Goal: Information Seeking & Learning: Learn about a topic

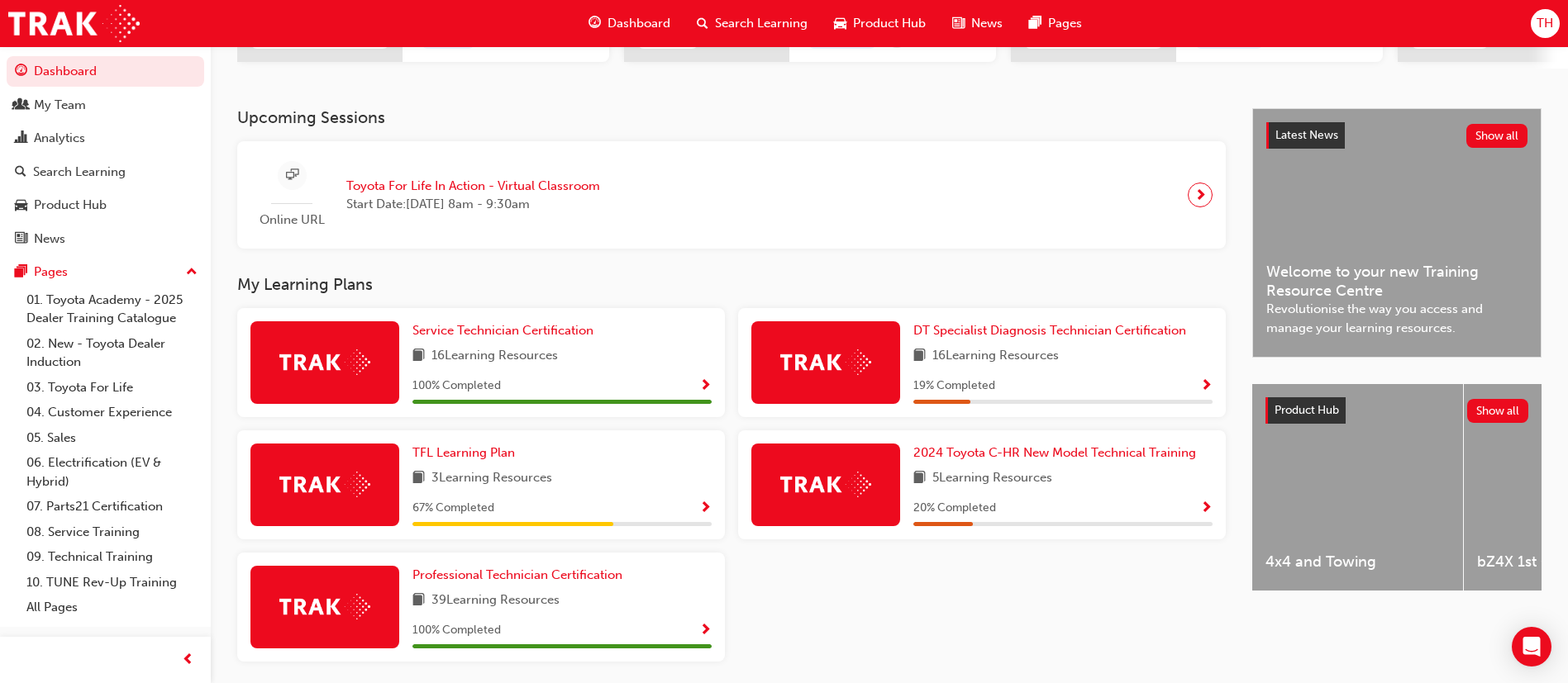
scroll to position [372, 0]
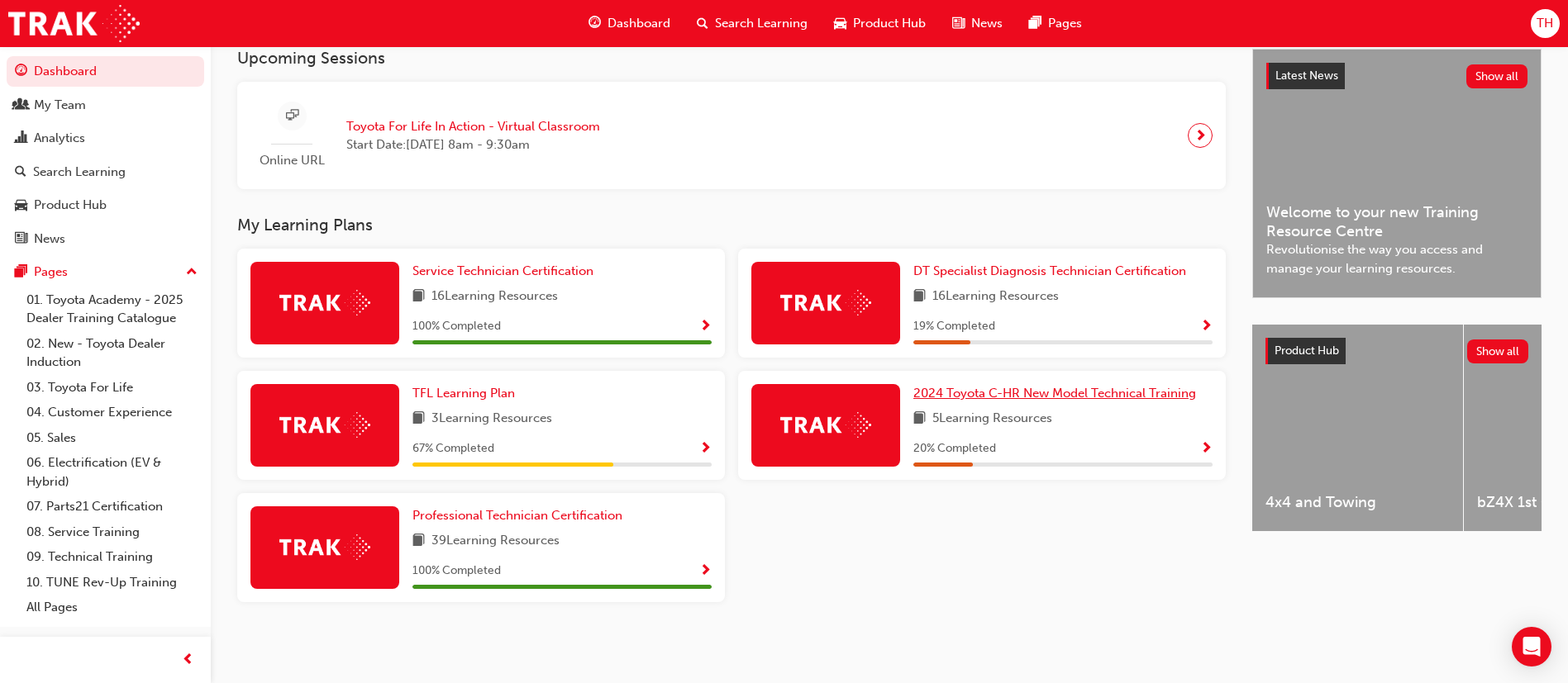
click at [1066, 399] on span "2024 Toyota C-HR New Model Technical Training" at bounding box center [1054, 393] width 282 height 15
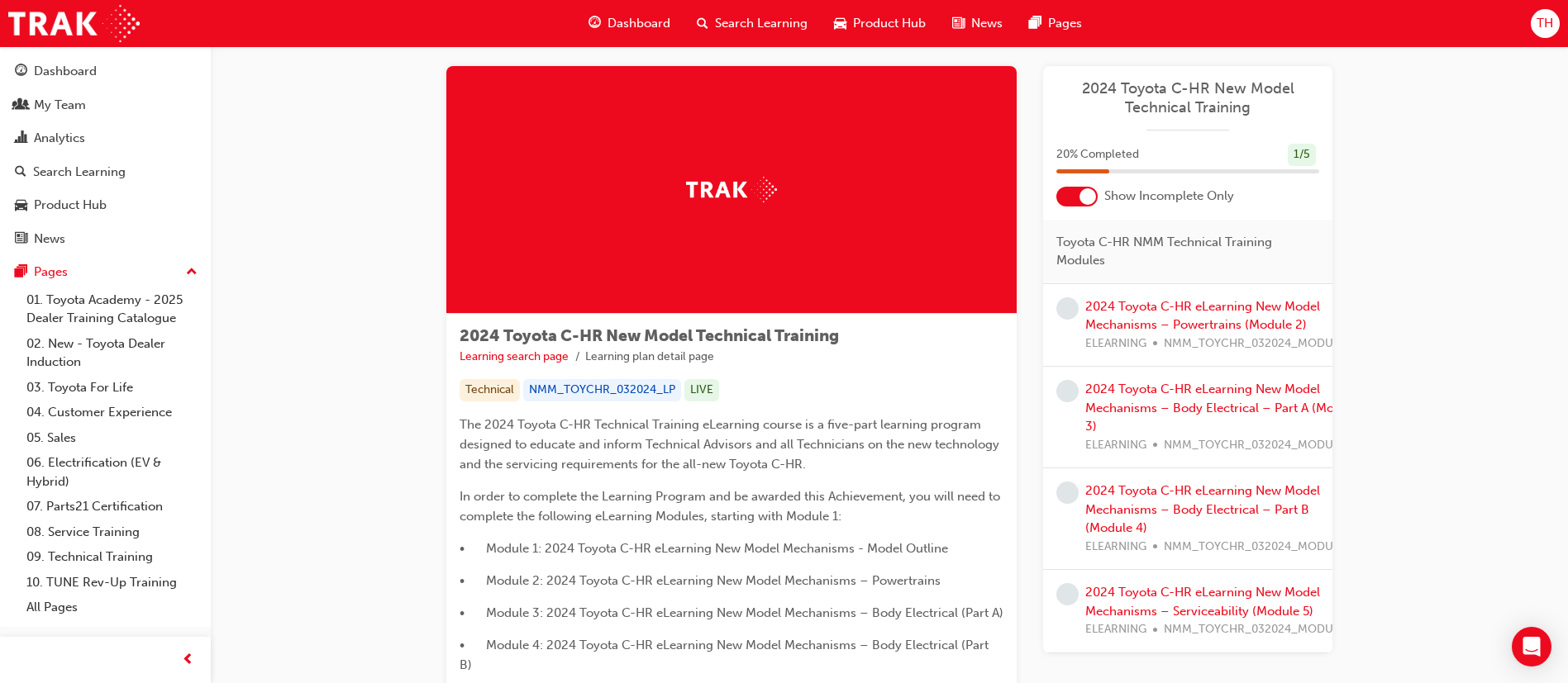
scroll to position [124, 0]
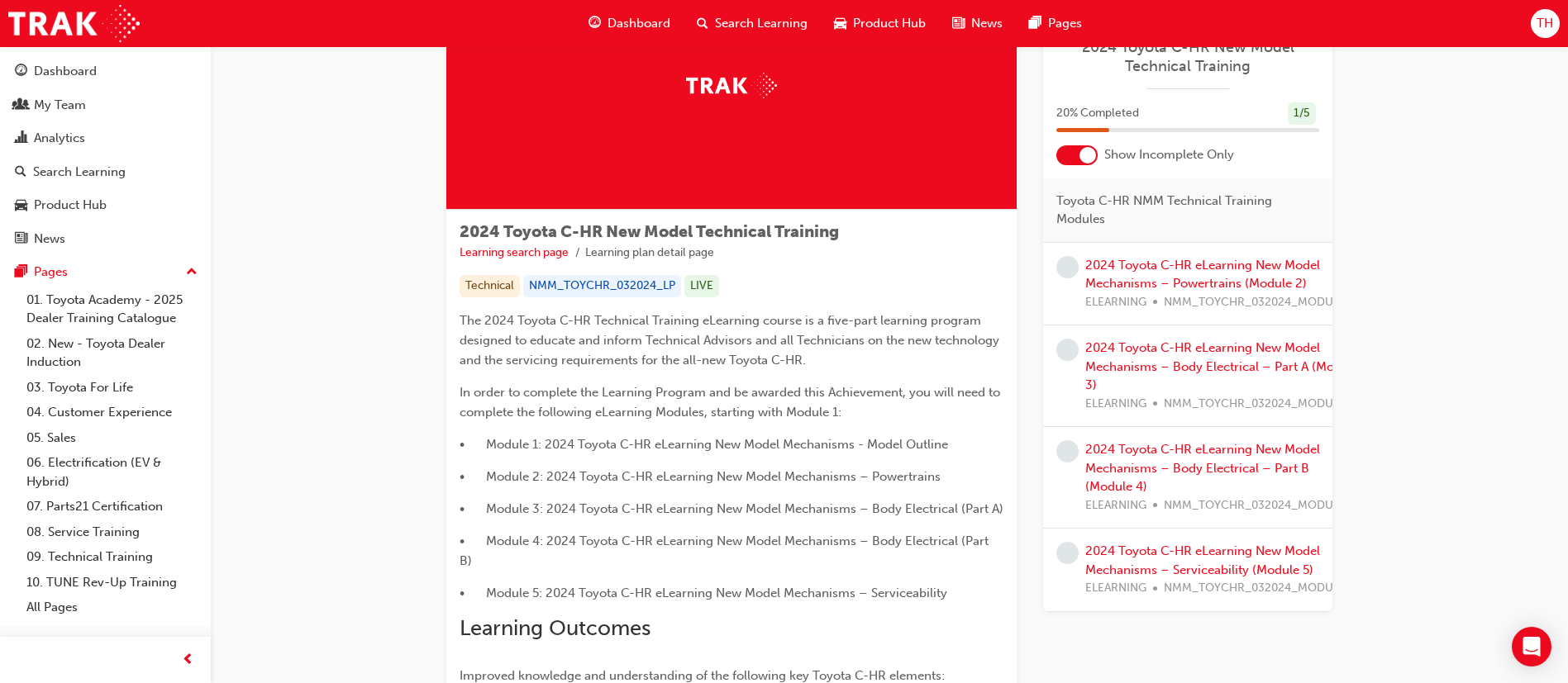
click at [1075, 150] on div at bounding box center [1076, 155] width 41 height 20
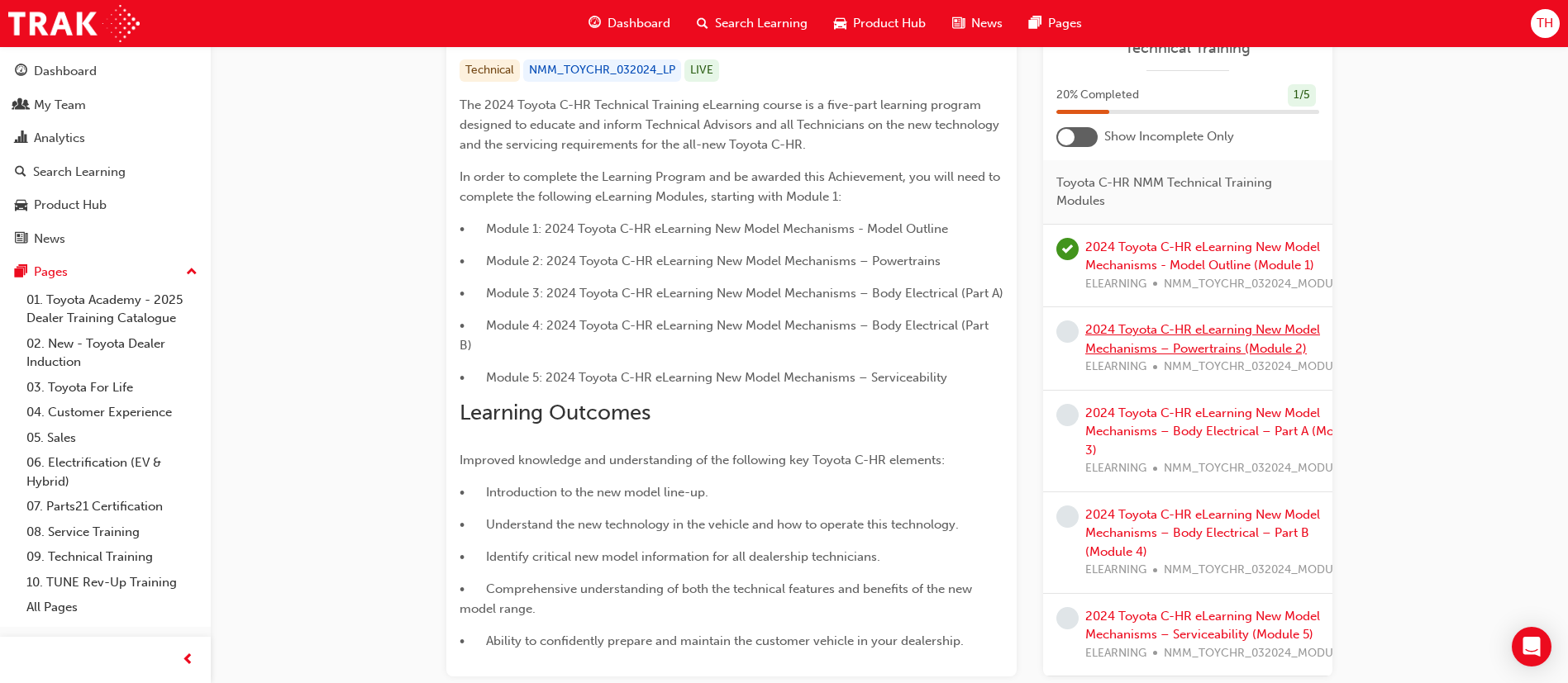
scroll to position [248, 0]
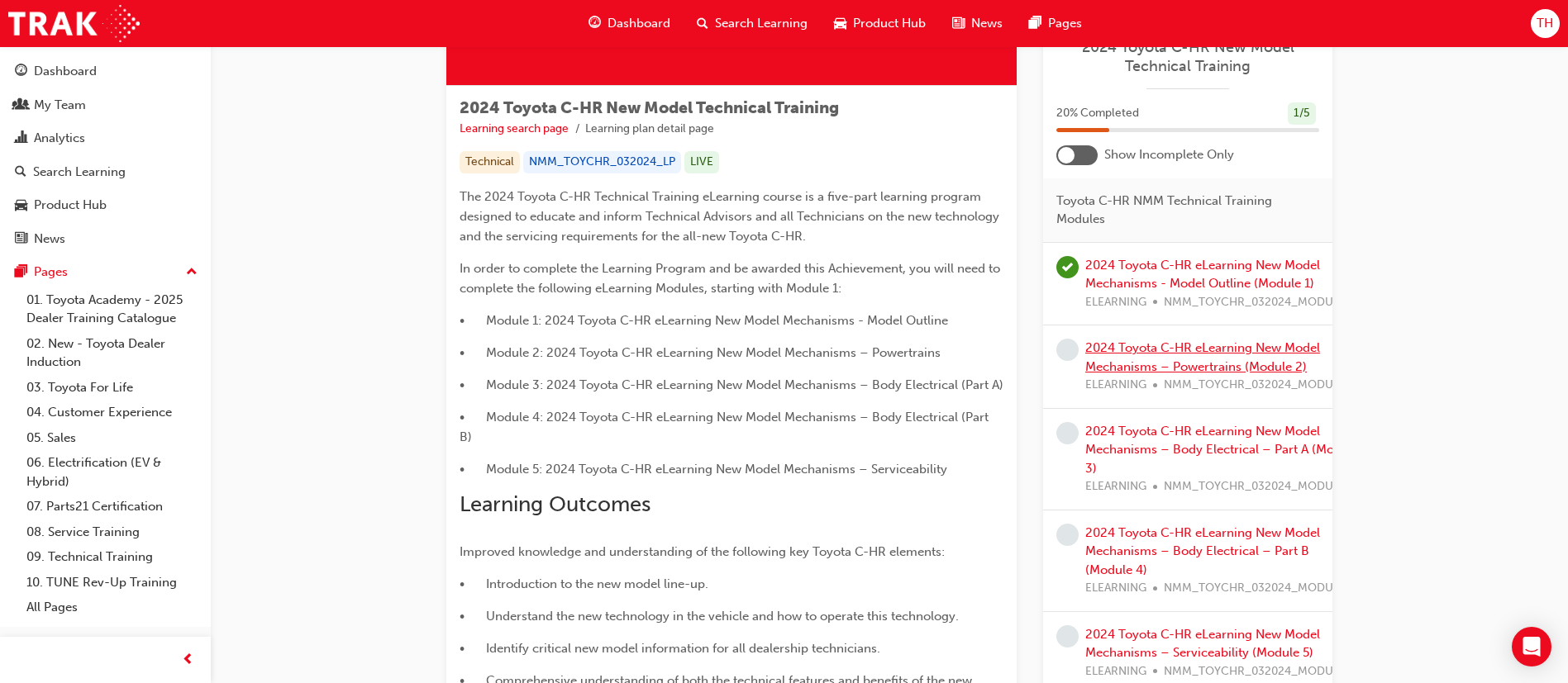
click at [1250, 348] on link "2024 Toyota C-HR eLearning New Model Mechanisms – Powertrains (Module 2)" at bounding box center [1203, 357] width 235 height 34
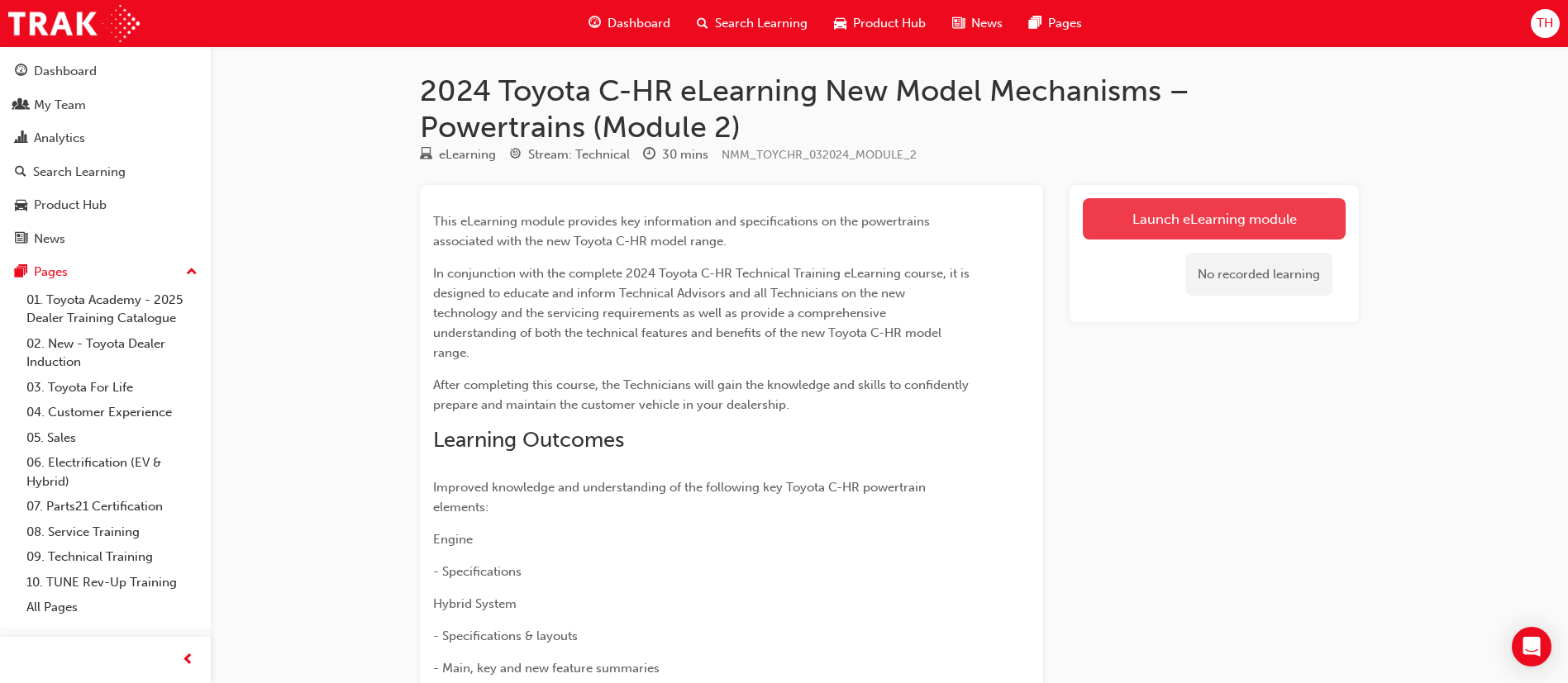
click at [1269, 206] on link "Launch eLearning module" at bounding box center [1214, 218] width 263 height 41
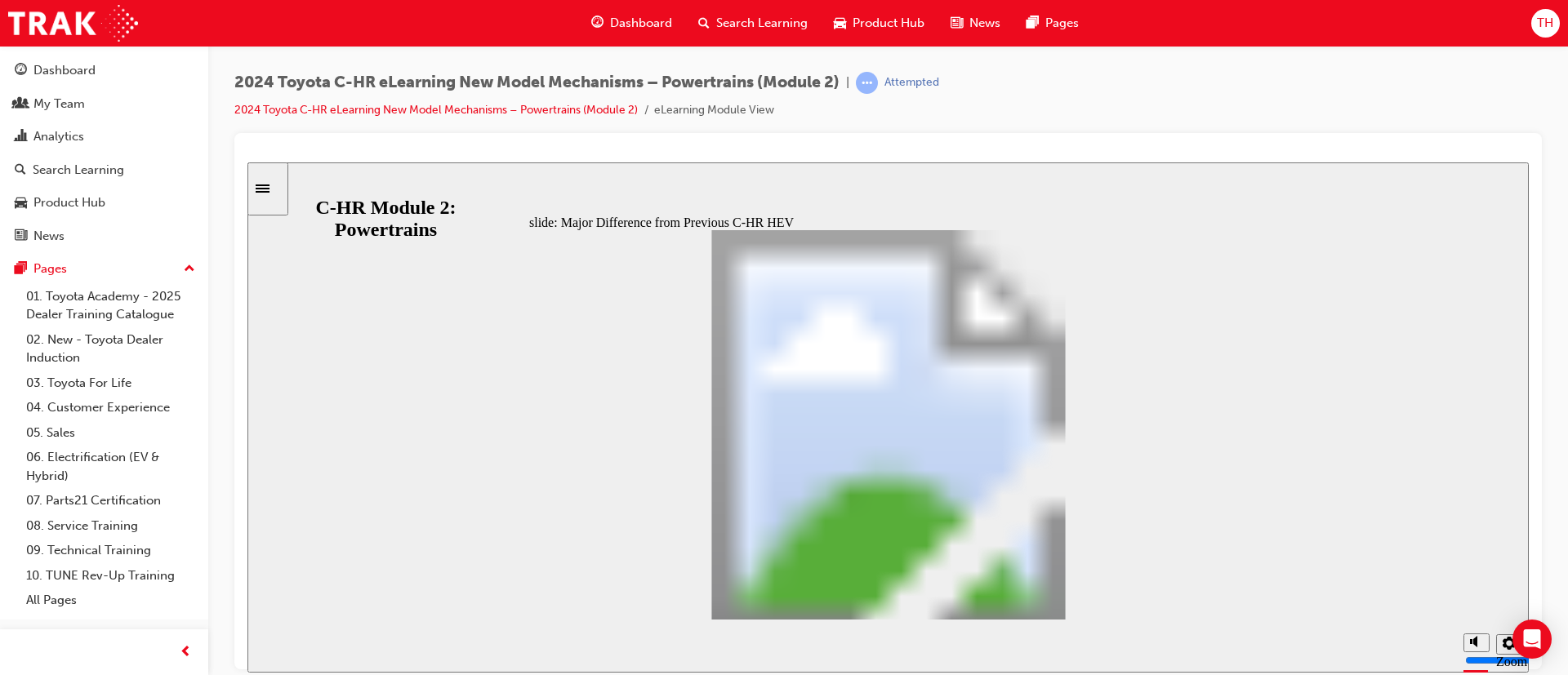
scroll to position [461, 0]
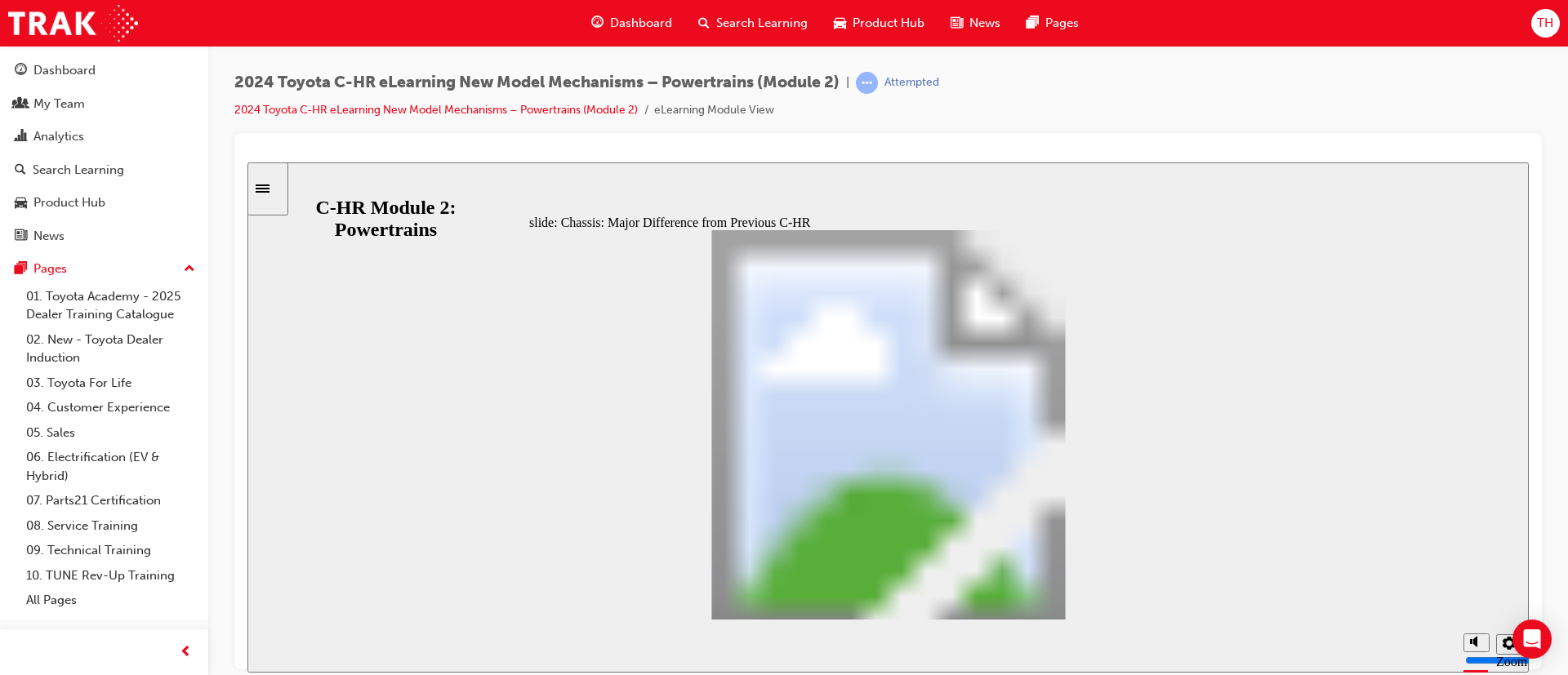
scroll to position [291, 0]
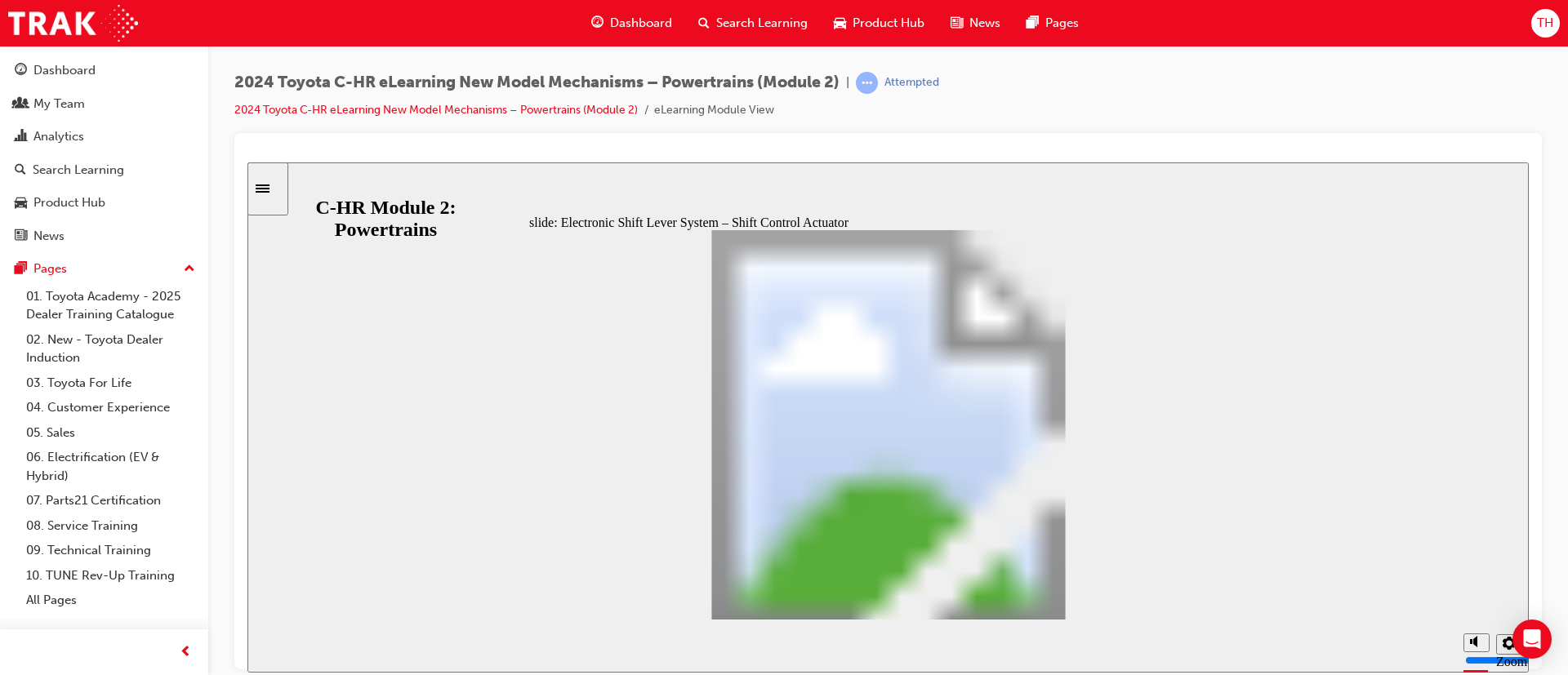
drag, startPoint x: 1010, startPoint y: 443, endPoint x: 990, endPoint y: 440, distance: 20.2
drag, startPoint x: 1013, startPoint y: 361, endPoint x: 1007, endPoint y: 370, distance: 10.8
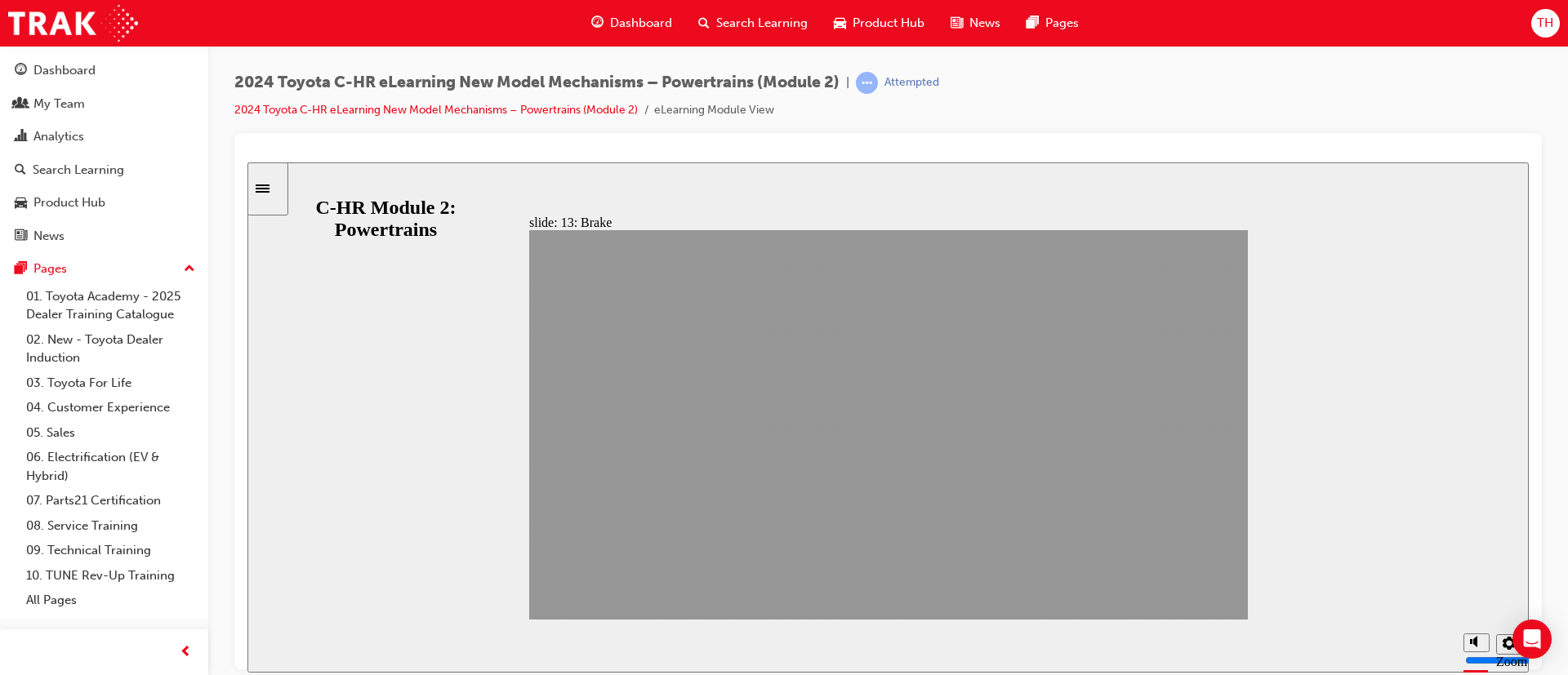
drag, startPoint x: 1059, startPoint y: 602, endPoint x: 1139, endPoint y: 593, distance: 80.5
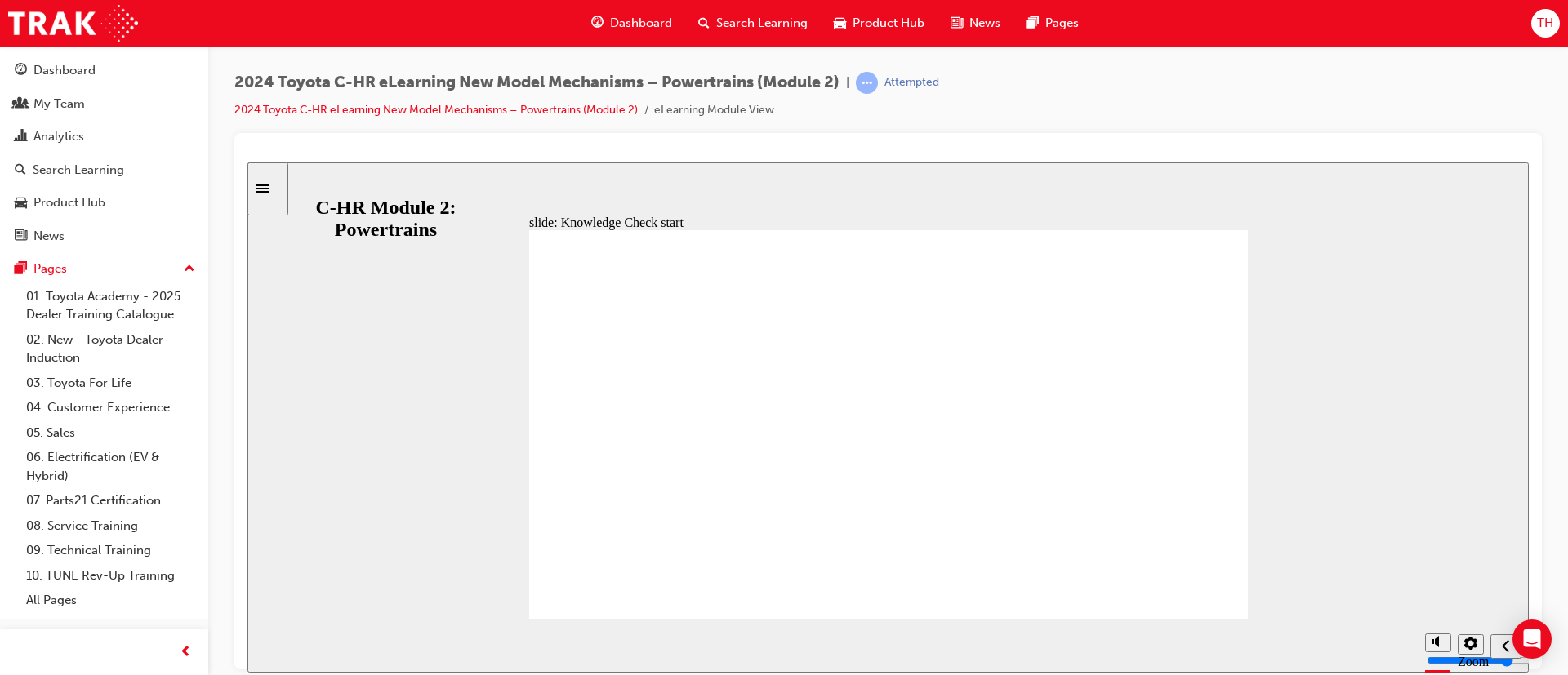
radio input "true"
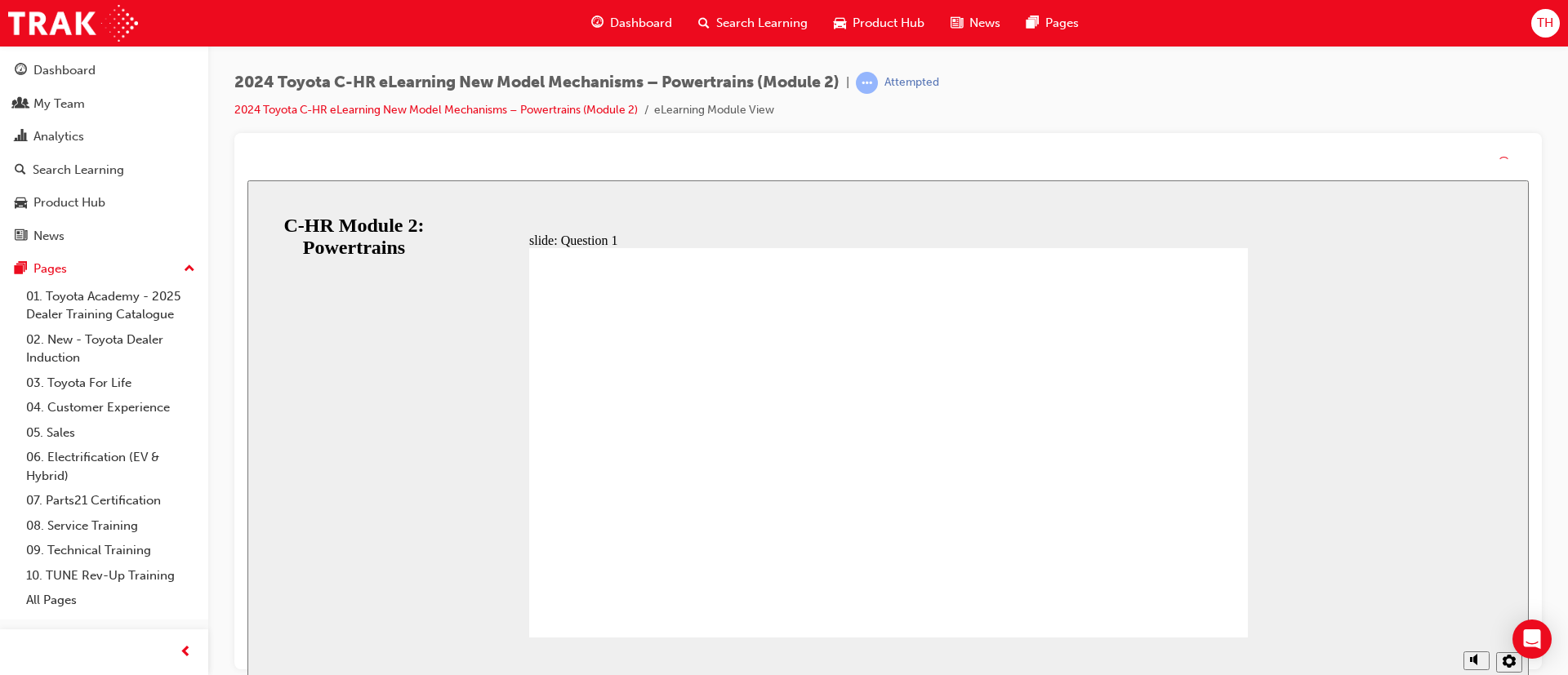
drag, startPoint x: 911, startPoint y: 489, endPoint x: 913, endPoint y: 509, distance: 20.1
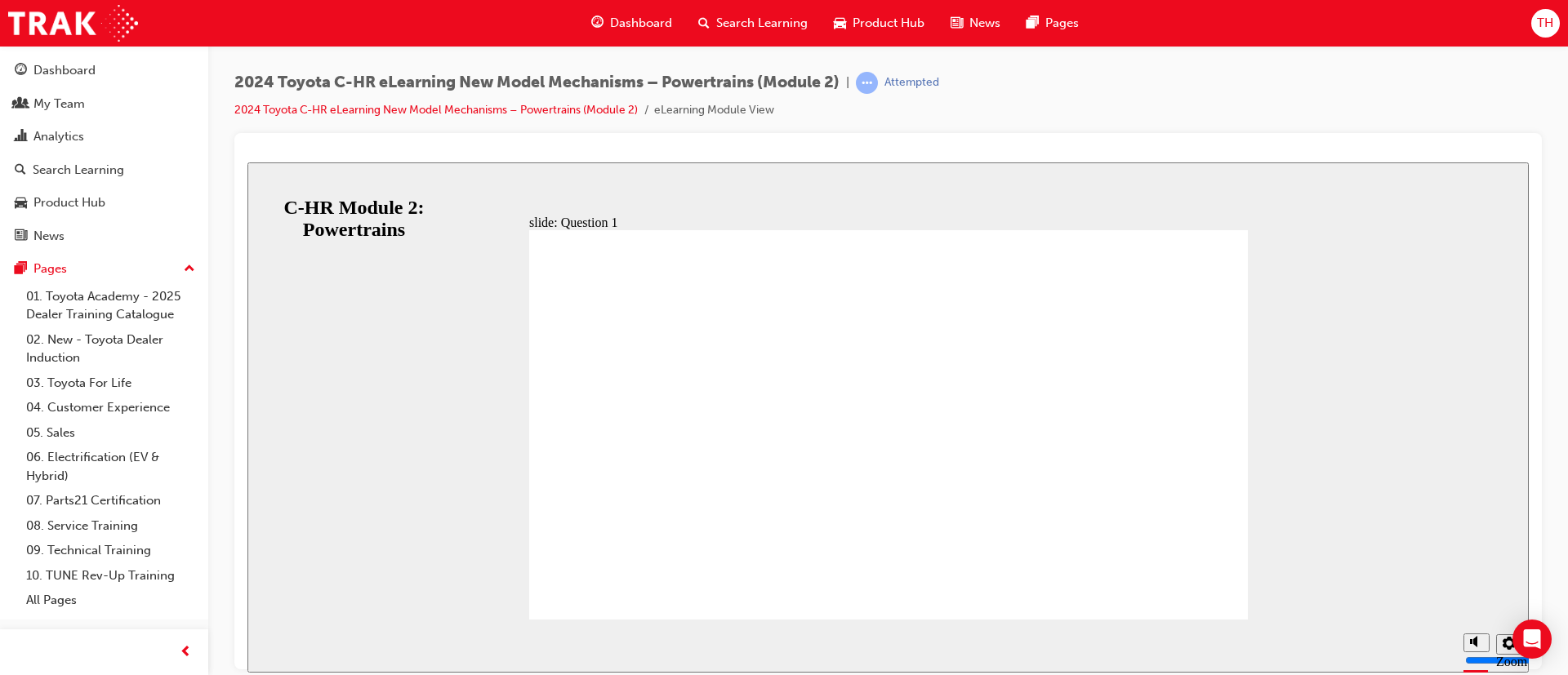
radio input "true"
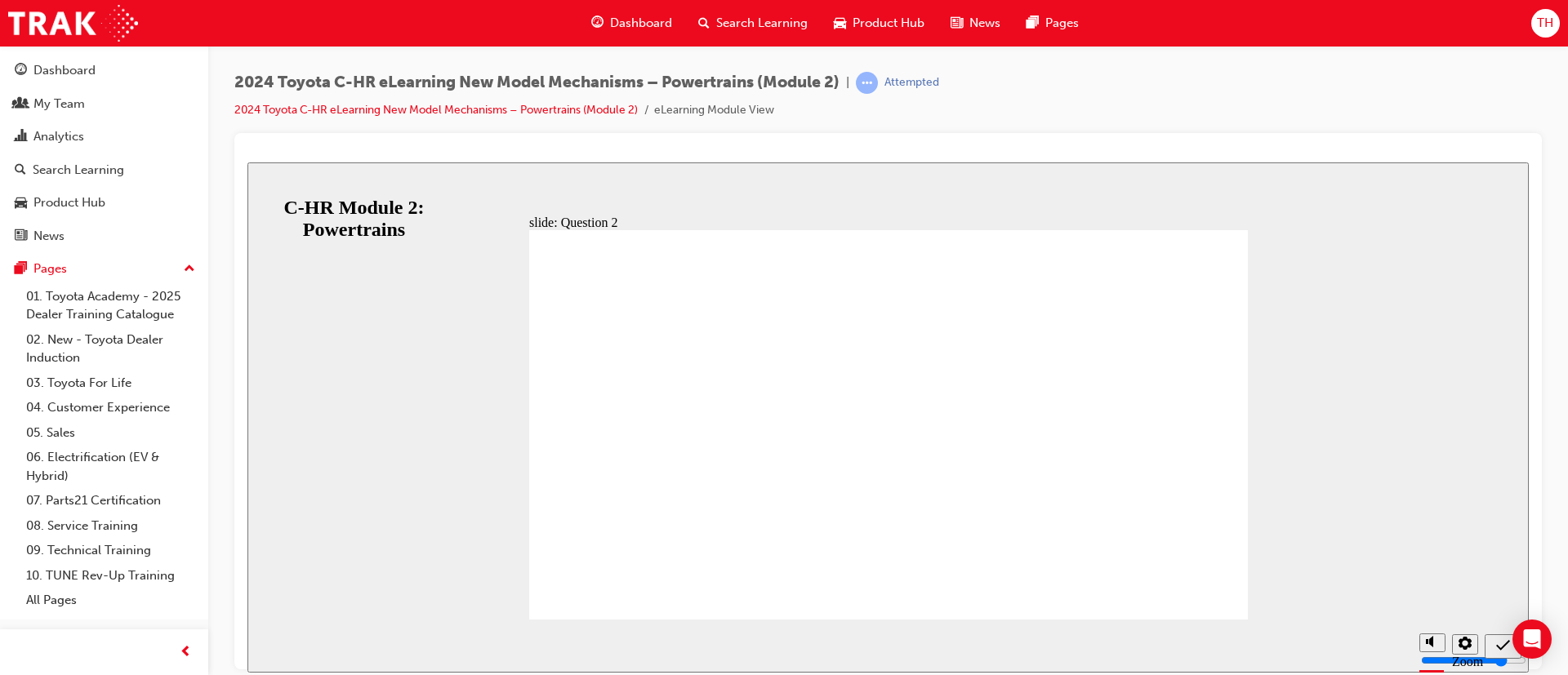
radio input "true"
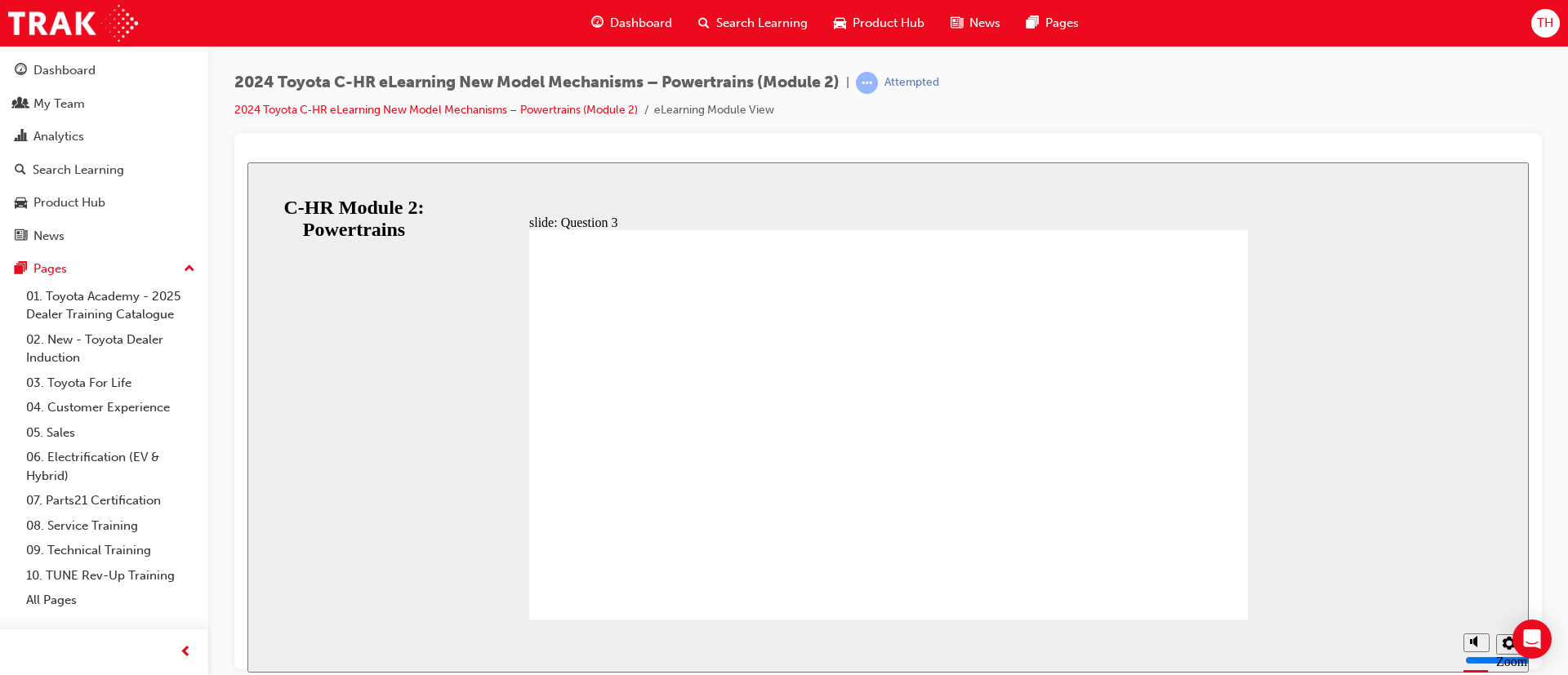
radio input "true"
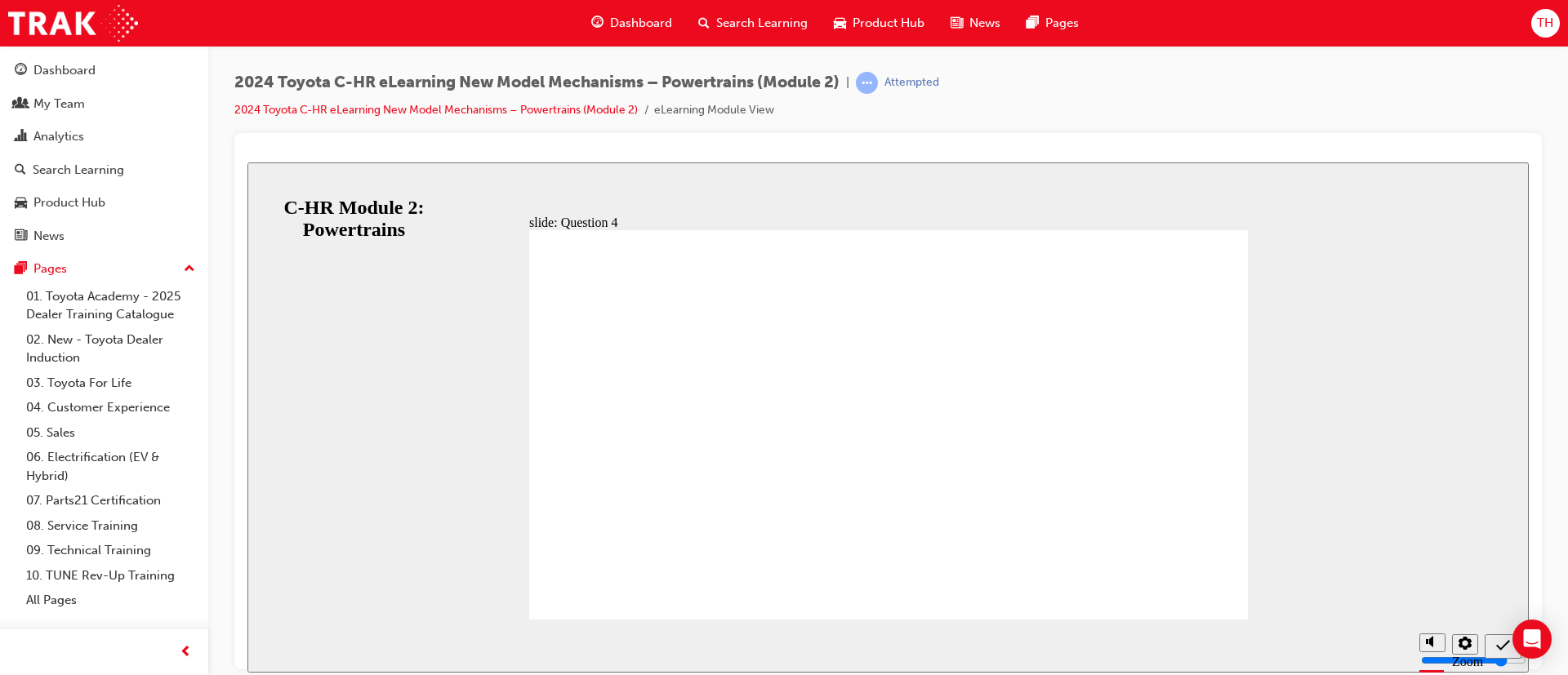
radio input "false"
radio input "true"
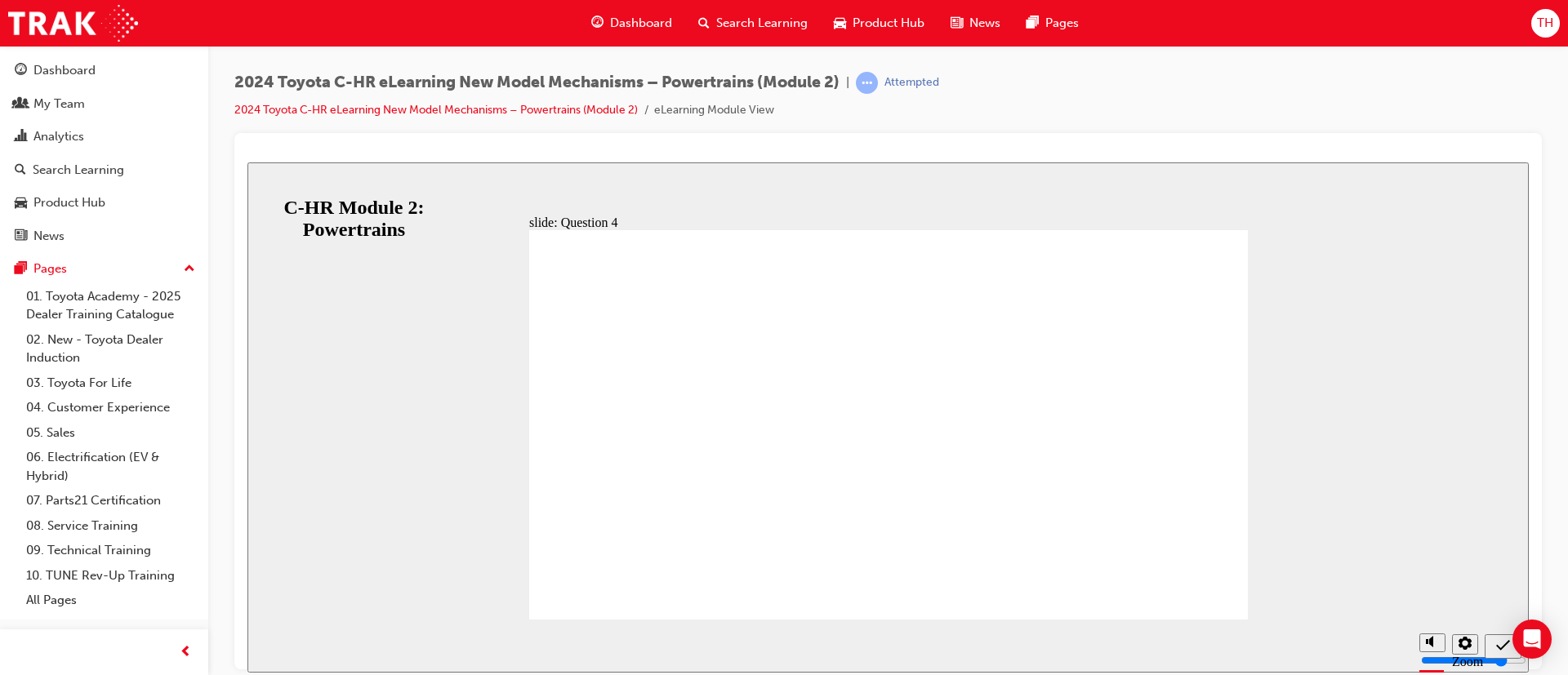
radio input "true"
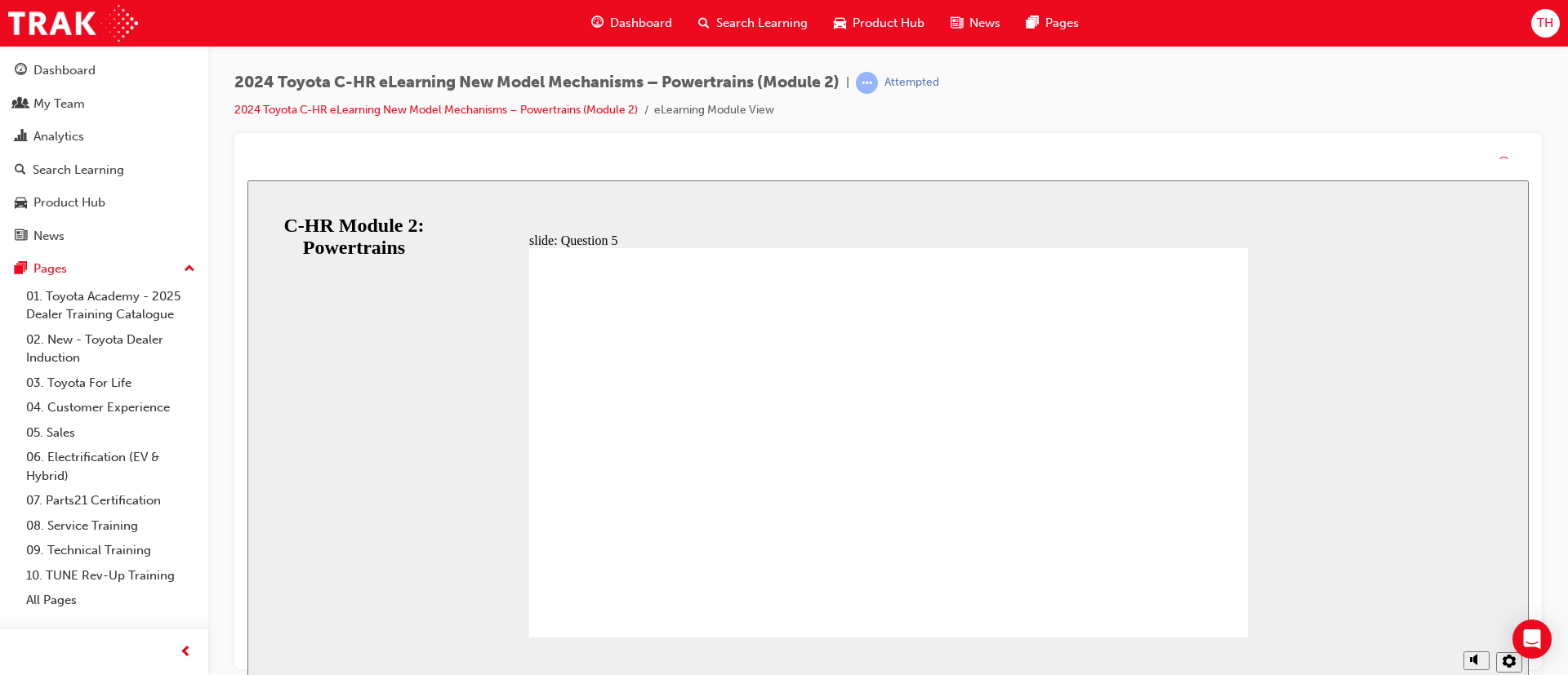
drag, startPoint x: 927, startPoint y: 506, endPoint x: 928, endPoint y: 525, distance: 19.0
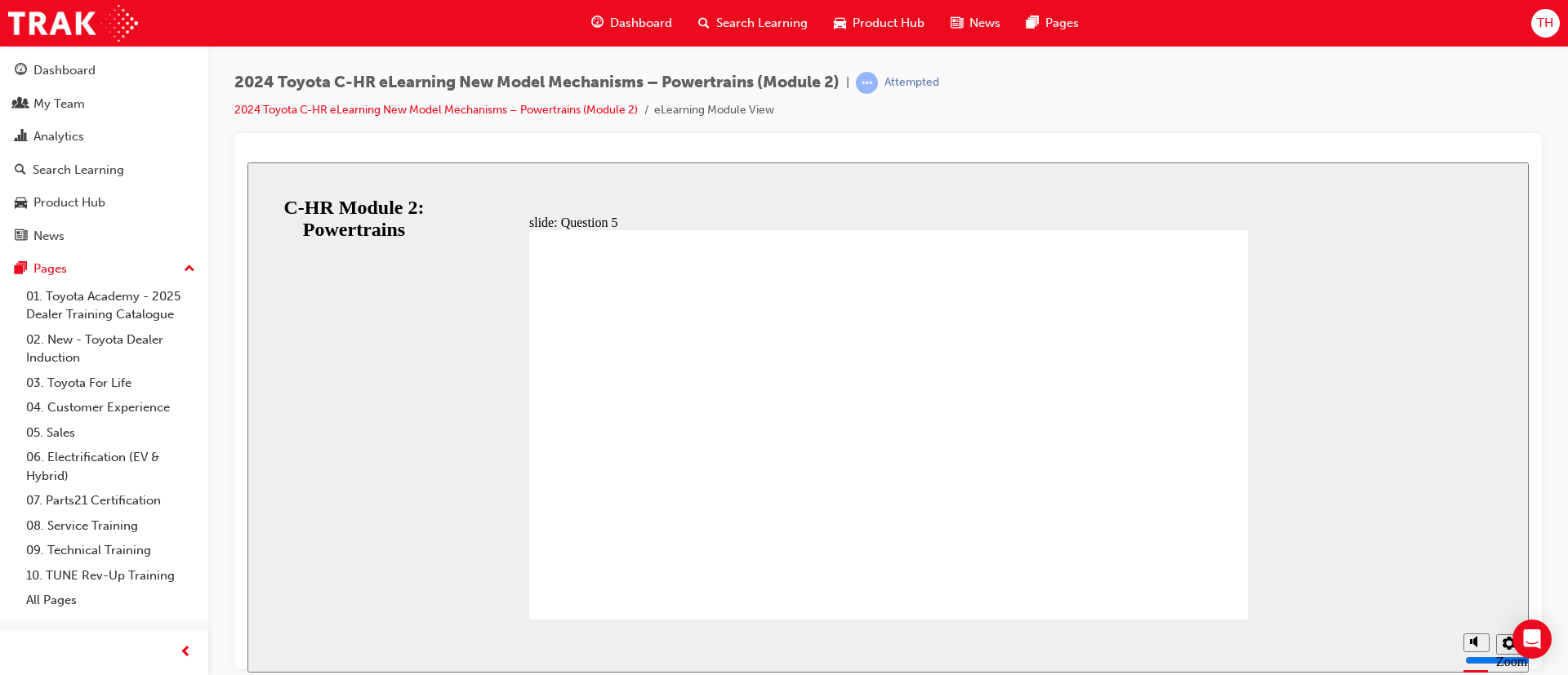
radio input "true"
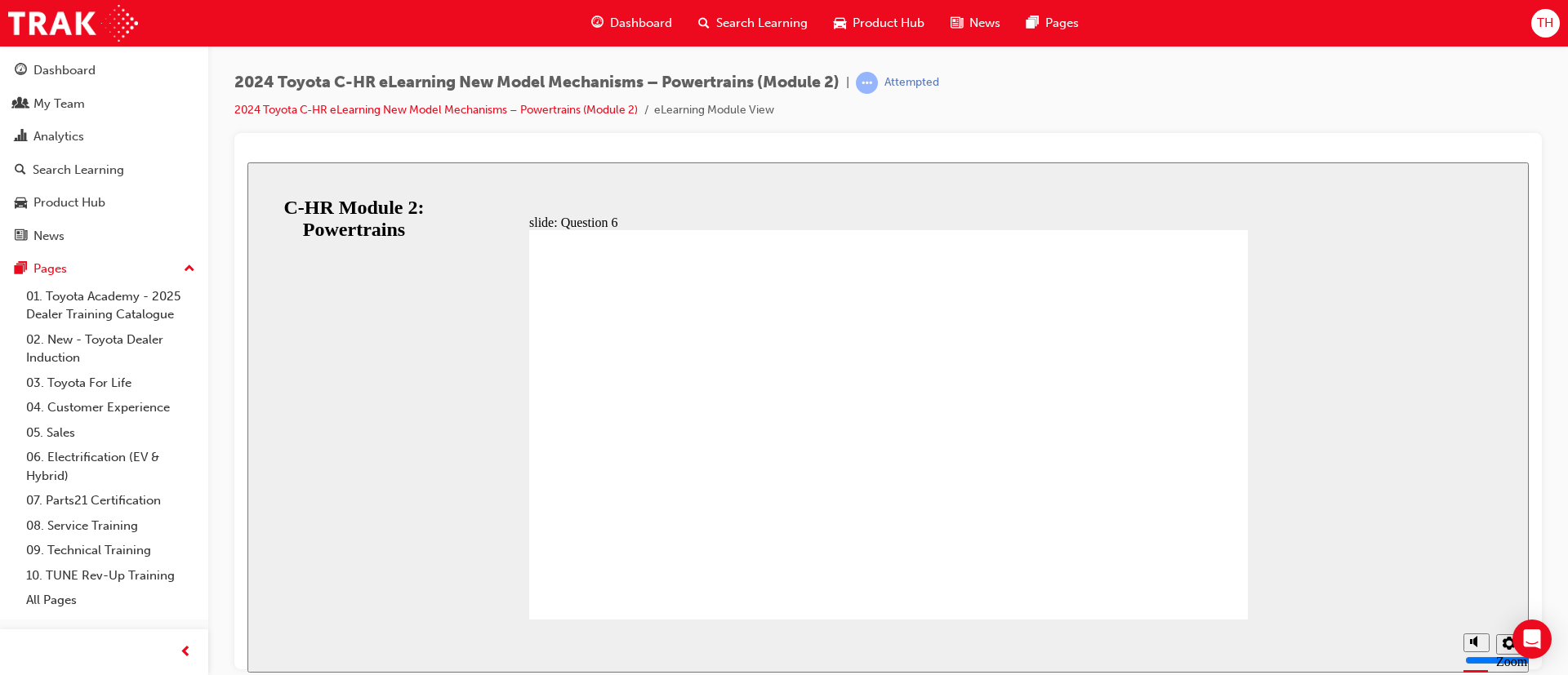
radio input "true"
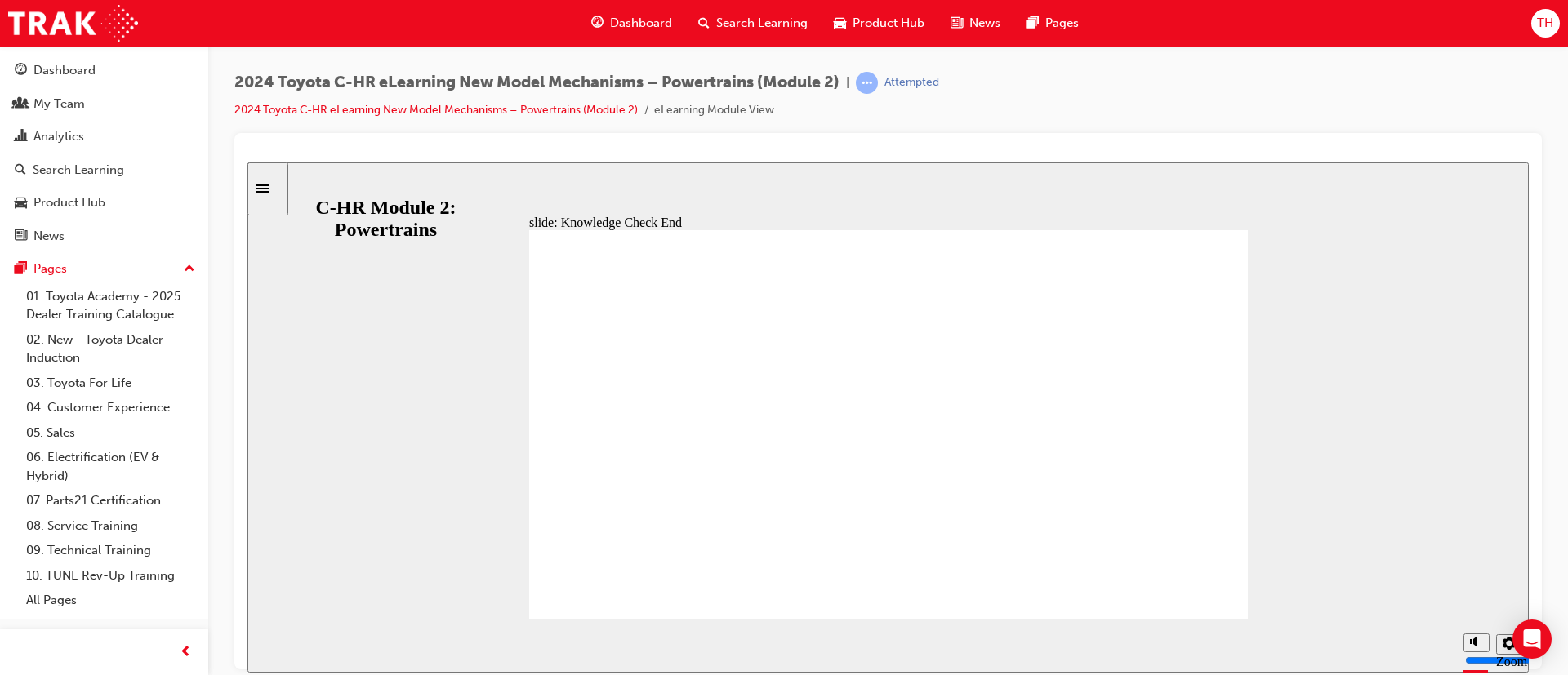
drag, startPoint x: 266, startPoint y: 178, endPoint x: 341, endPoint y: 218, distance: 85.0
click at [270, 183] on div "Sidebar Toggle" at bounding box center [268, 188] width 28 height 12
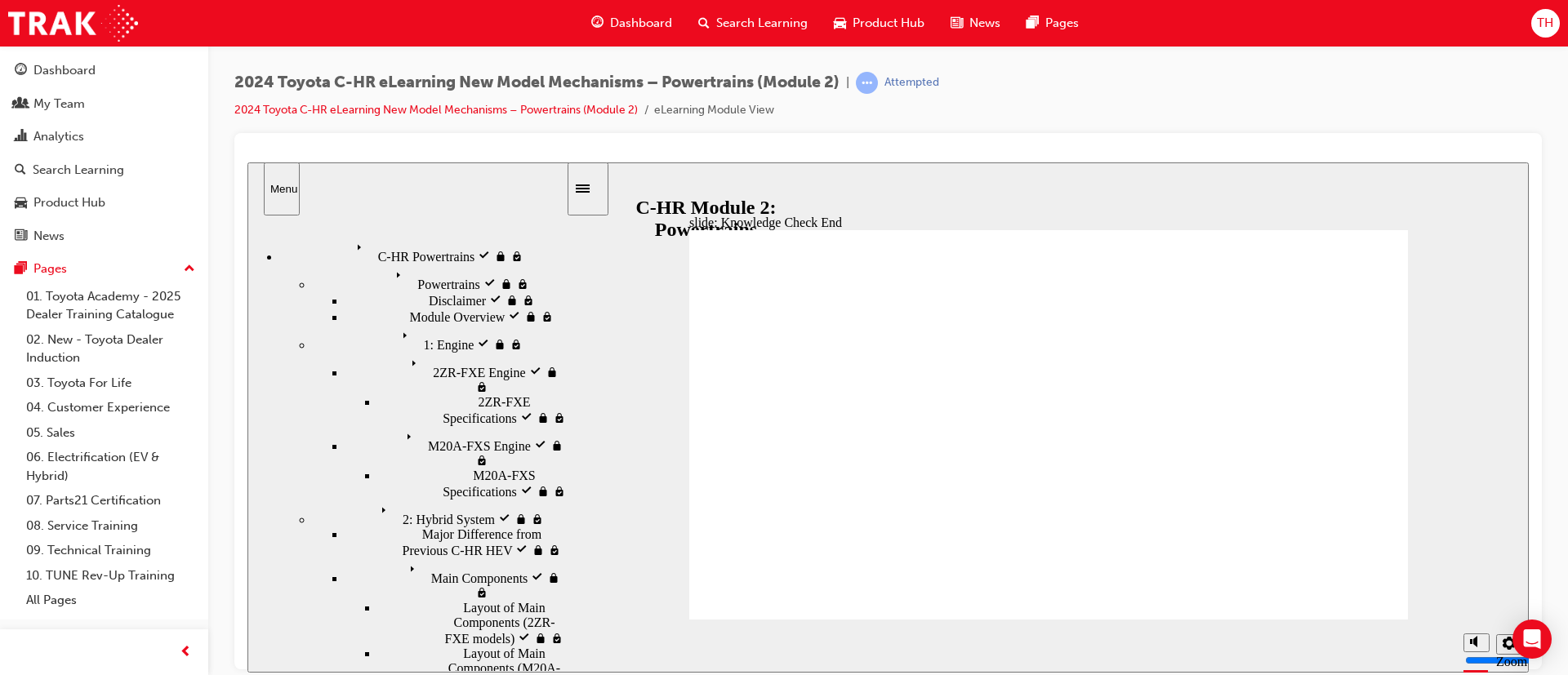
click at [447, 236] on div "C-HR Powertrains visited C-HR Powertrains" at bounding box center [422, 249] width 286 height 28
drag, startPoint x: 1135, startPoint y: 464, endPoint x: 1059, endPoint y: 400, distance: 99.4
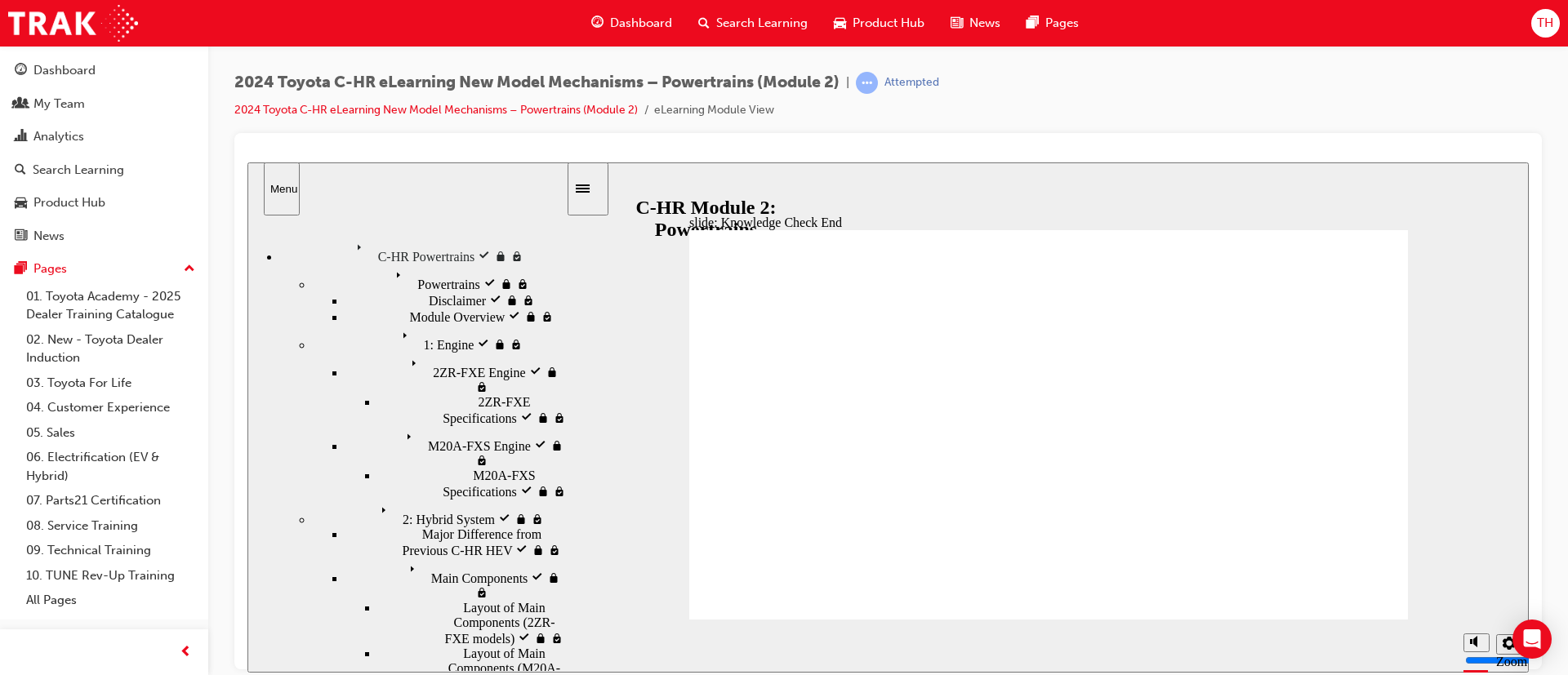
drag, startPoint x: 907, startPoint y: 352, endPoint x: 819, endPoint y: 317, distance: 94.7
drag, startPoint x: 792, startPoint y: 289, endPoint x: 595, endPoint y: 205, distance: 214.2
drag, startPoint x: 358, startPoint y: 192, endPoint x: 313, endPoint y: 186, distance: 45.4
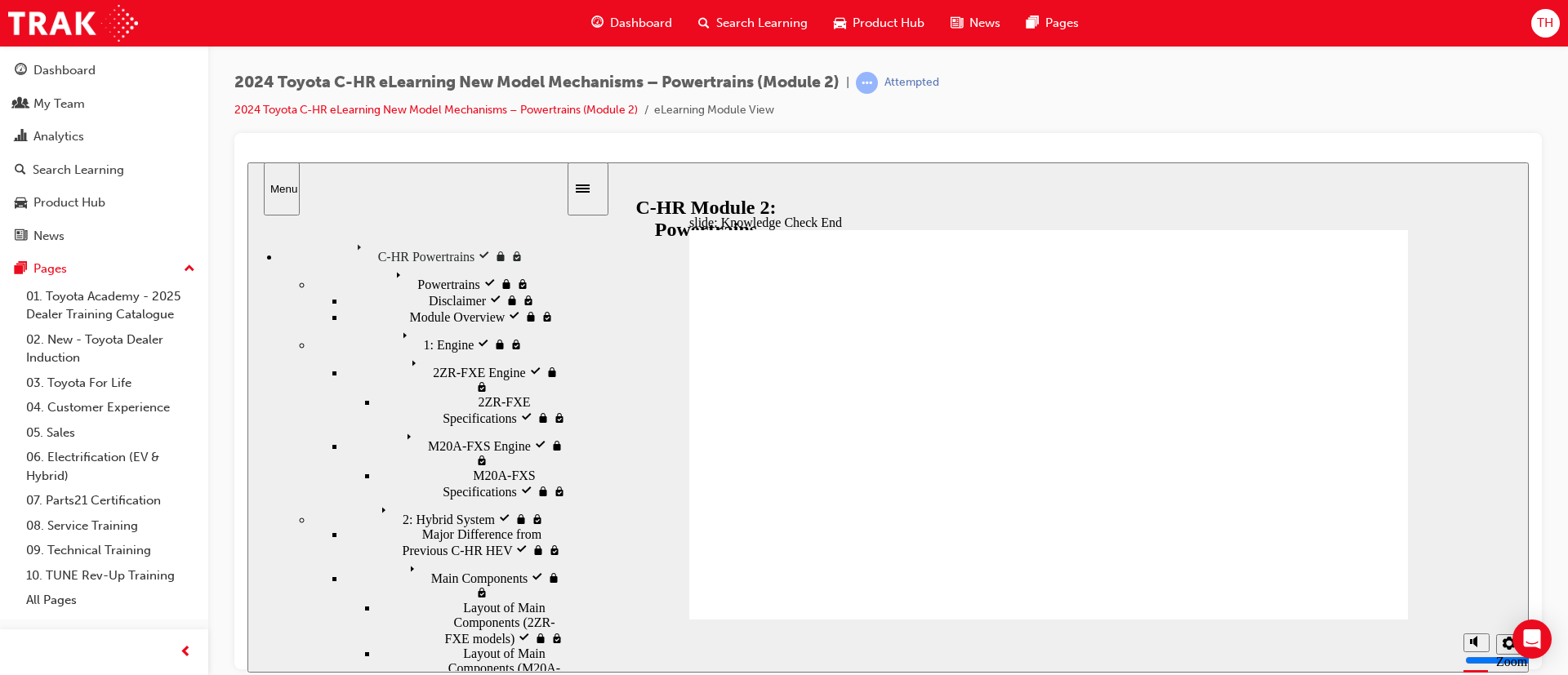
click at [357, 192] on div "Menu" at bounding box center [408, 187] width 320 height 53
click at [283, 186] on div "Menu" at bounding box center [281, 188] width 22 height 12
drag, startPoint x: 613, startPoint y: 195, endPoint x: 601, endPoint y: 192, distance: 12.4
click at [608, 196] on div "slide: Knowledge Check End Review the identified sections of this module again,…" at bounding box center [888, 416] width 1281 height 510
click at [598, 190] on icon "Sidebar Toggle" at bounding box center [588, 186] width 24 height 9
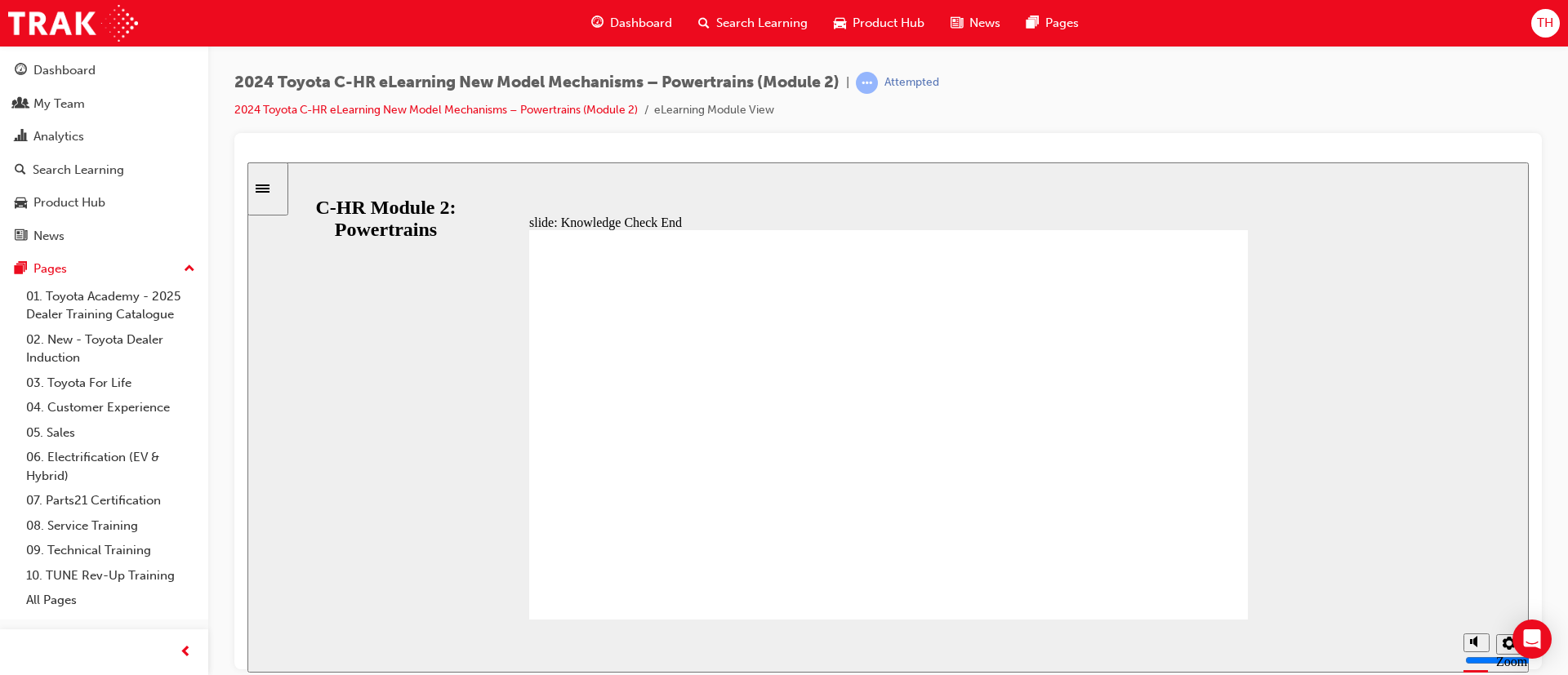
drag, startPoint x: 907, startPoint y: 428, endPoint x: 924, endPoint y: 474, distance: 49.0
drag, startPoint x: 787, startPoint y: 543, endPoint x: 800, endPoint y: 538, distance: 13.9
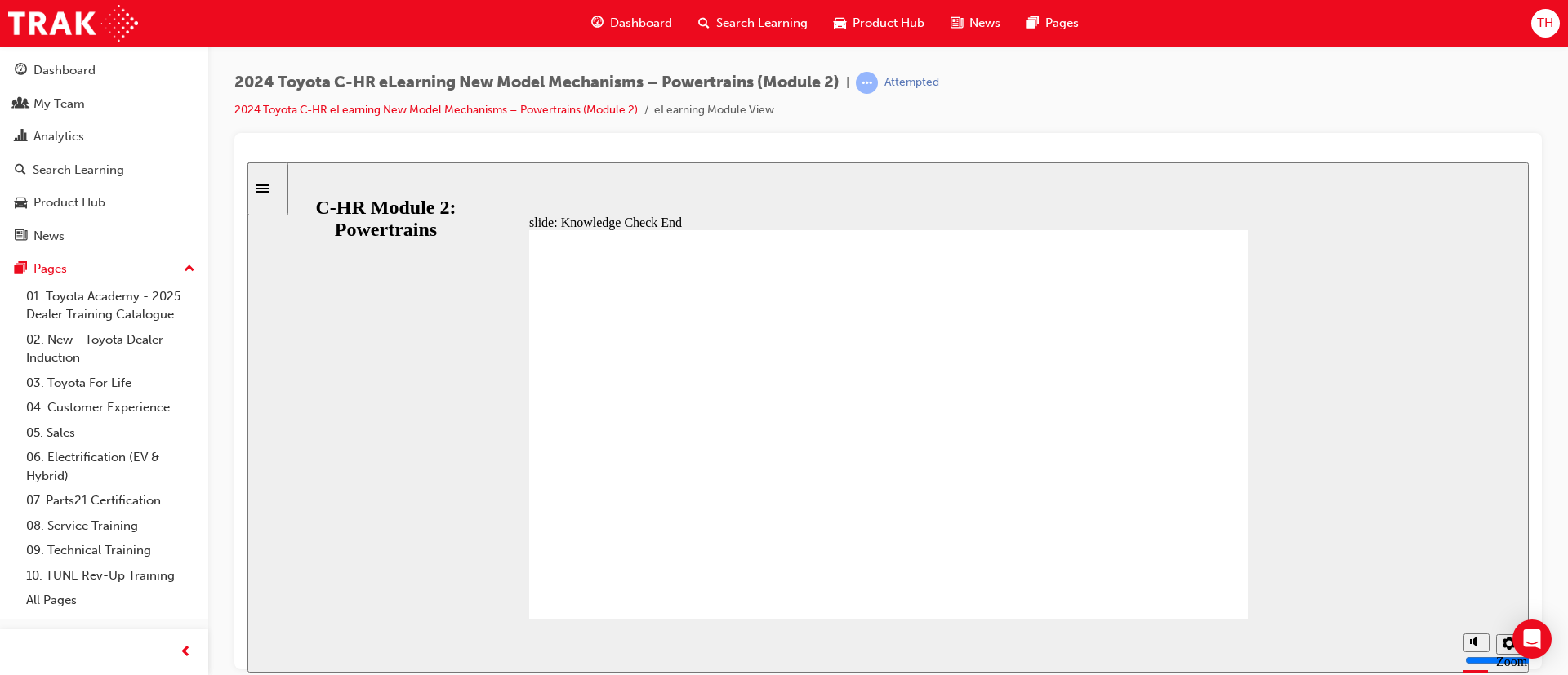
drag, startPoint x: 705, startPoint y: 557, endPoint x: 666, endPoint y: 558, distance: 39.0
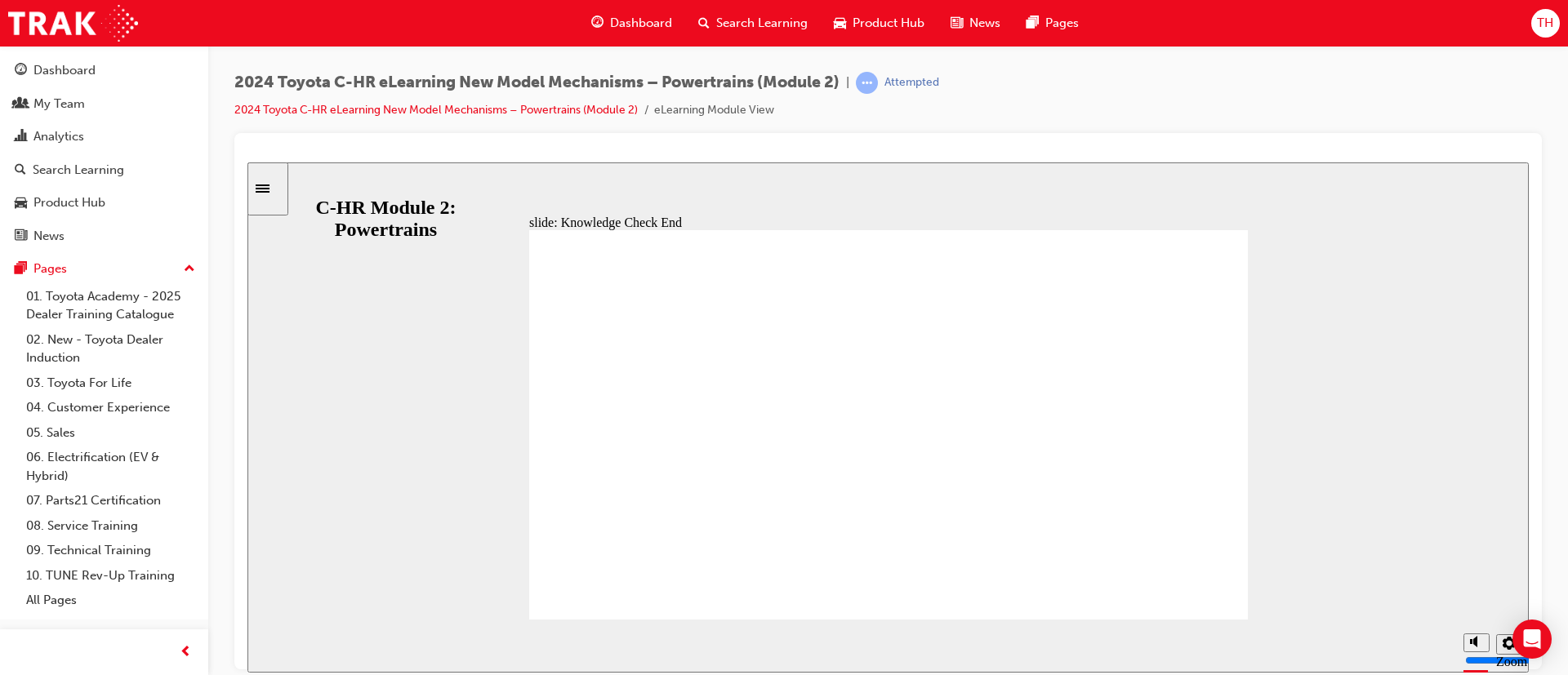
drag, startPoint x: 699, startPoint y: 522, endPoint x: 661, endPoint y: 533, distance: 39.6
click at [269, 188] on icon "Sidebar Toggle" at bounding box center [262, 187] width 14 height 8
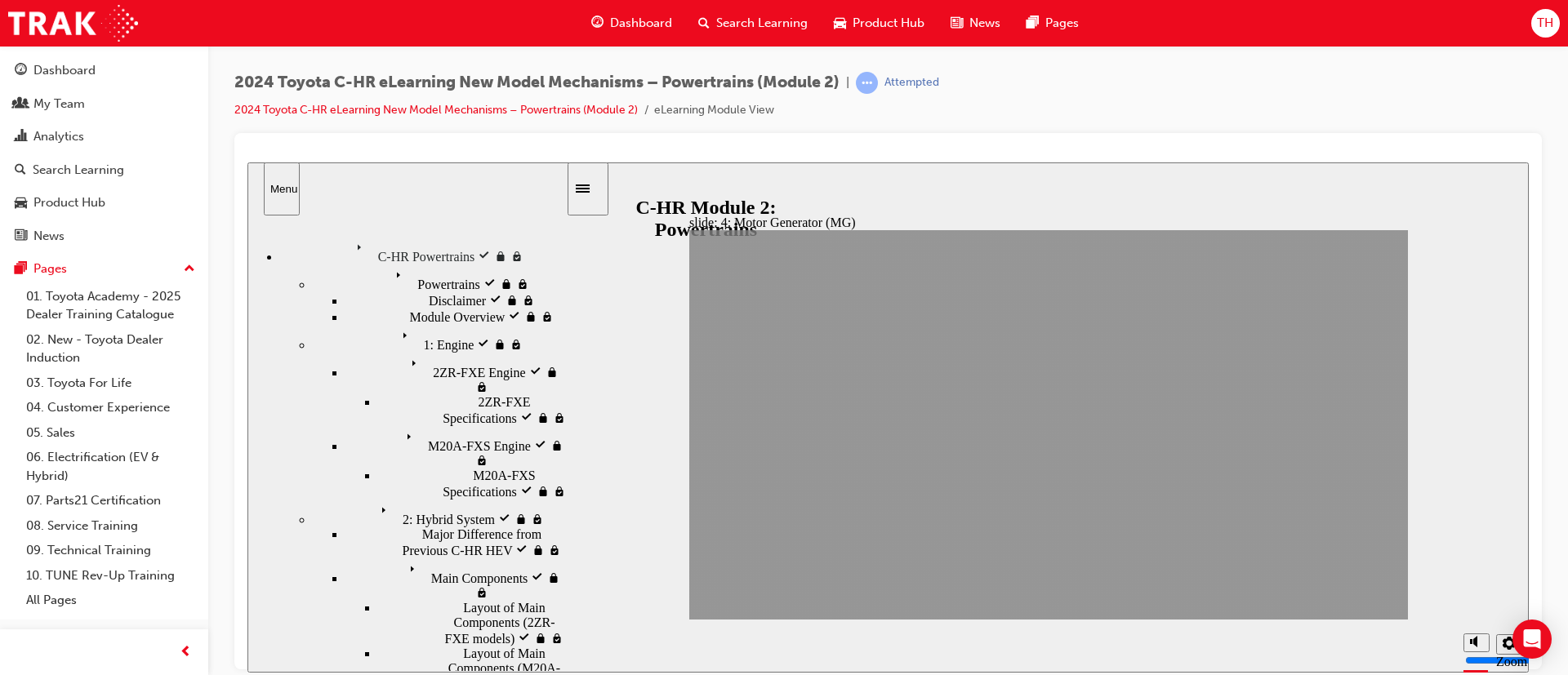
click at [425, 499] on div "2: Hybrid System visited 2: Hybrid System" at bounding box center [439, 513] width 253 height 28
click at [434, 332] on div "1: Engine visited 1: Engine" at bounding box center [439, 338] width 253 height 28
click at [444, 291] on div "Powertrains visited Powertrains" at bounding box center [439, 277] width 253 height 28
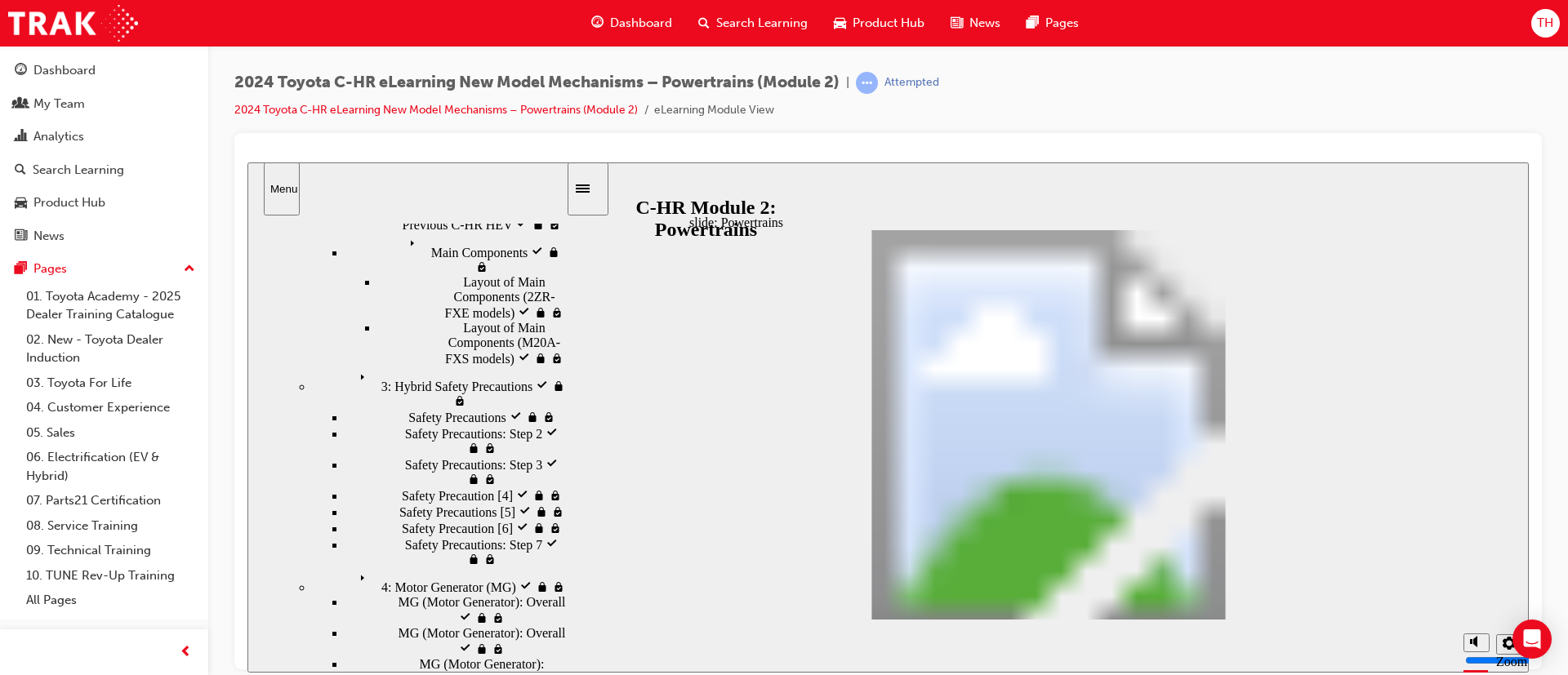
scroll to position [363, 0]
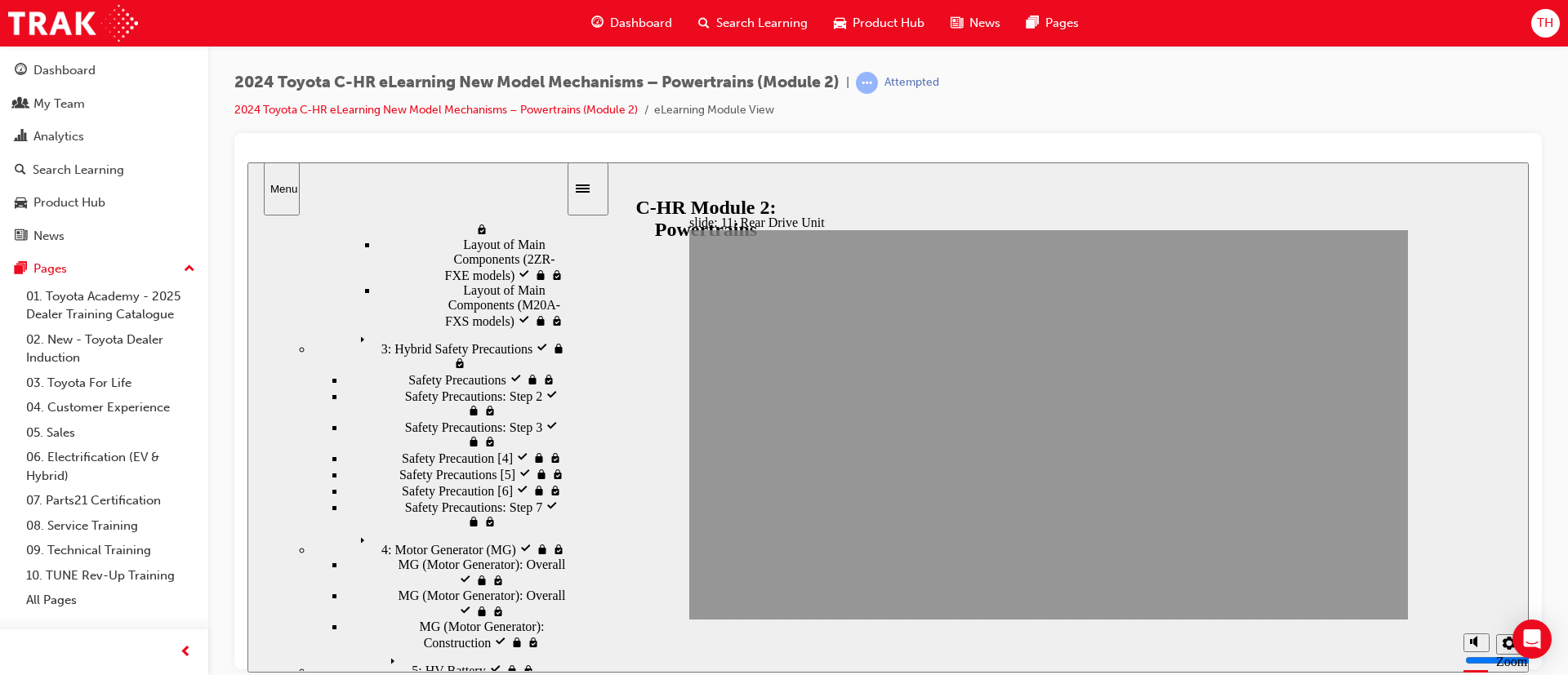
scroll to position [289, 0]
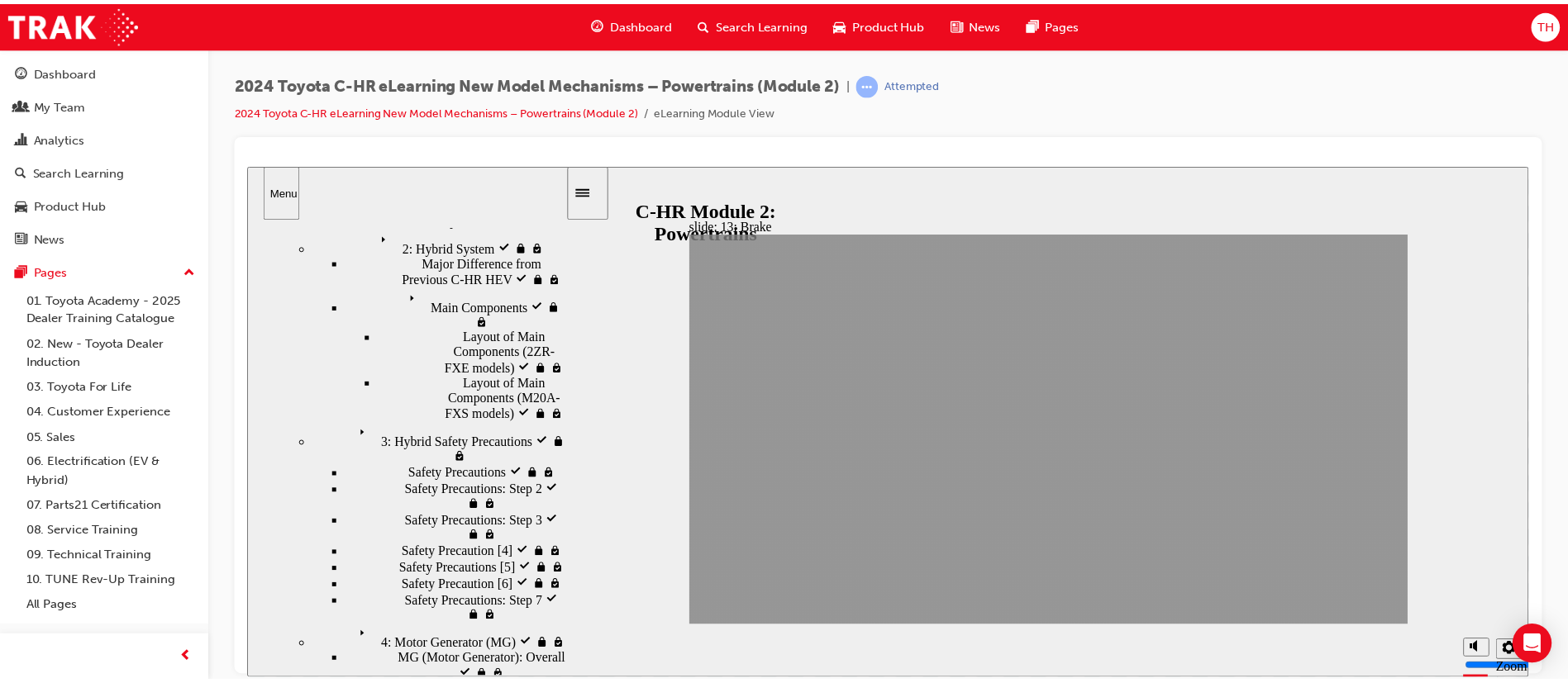
scroll to position [0, 0]
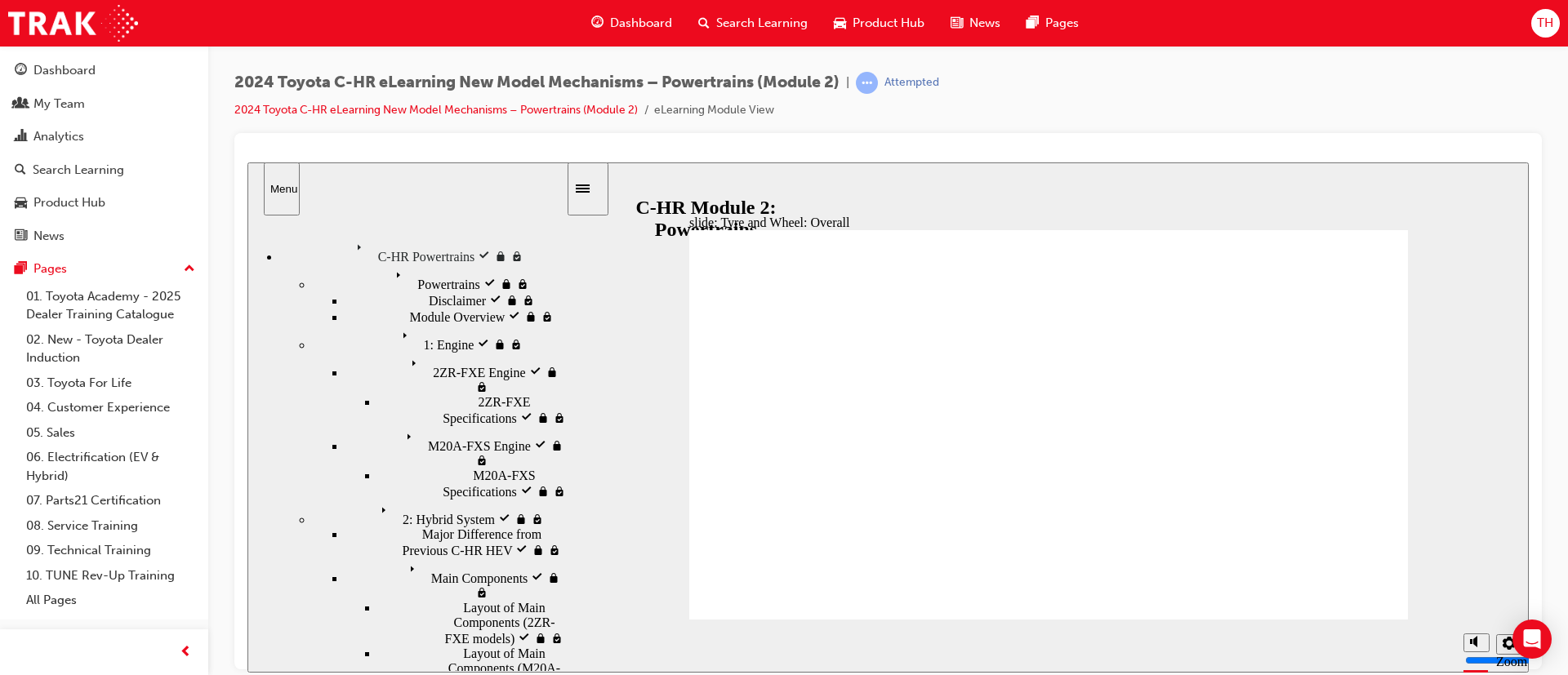
drag, startPoint x: 1211, startPoint y: 586, endPoint x: 1229, endPoint y: 596, distance: 20.6
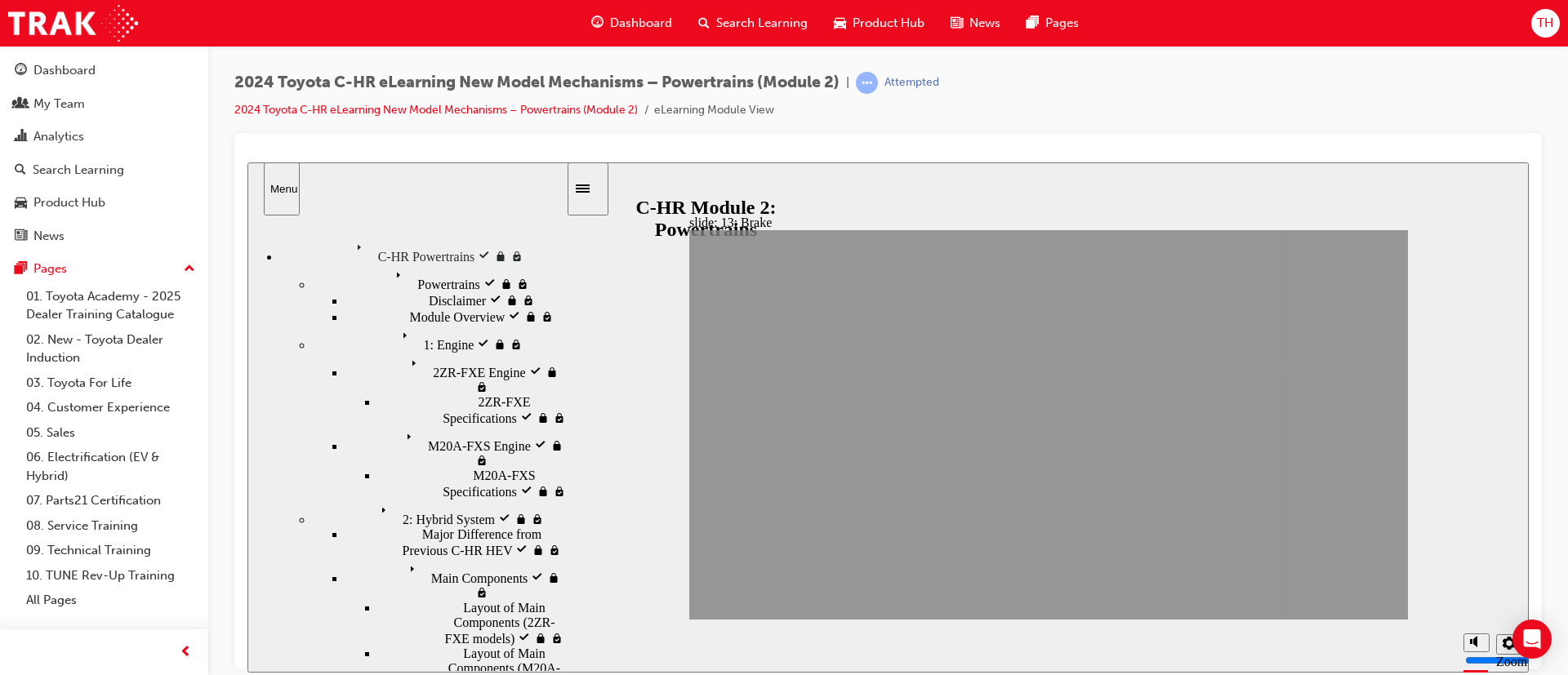
drag, startPoint x: 1237, startPoint y: 596, endPoint x: 1298, endPoint y: 601, distance: 61.2
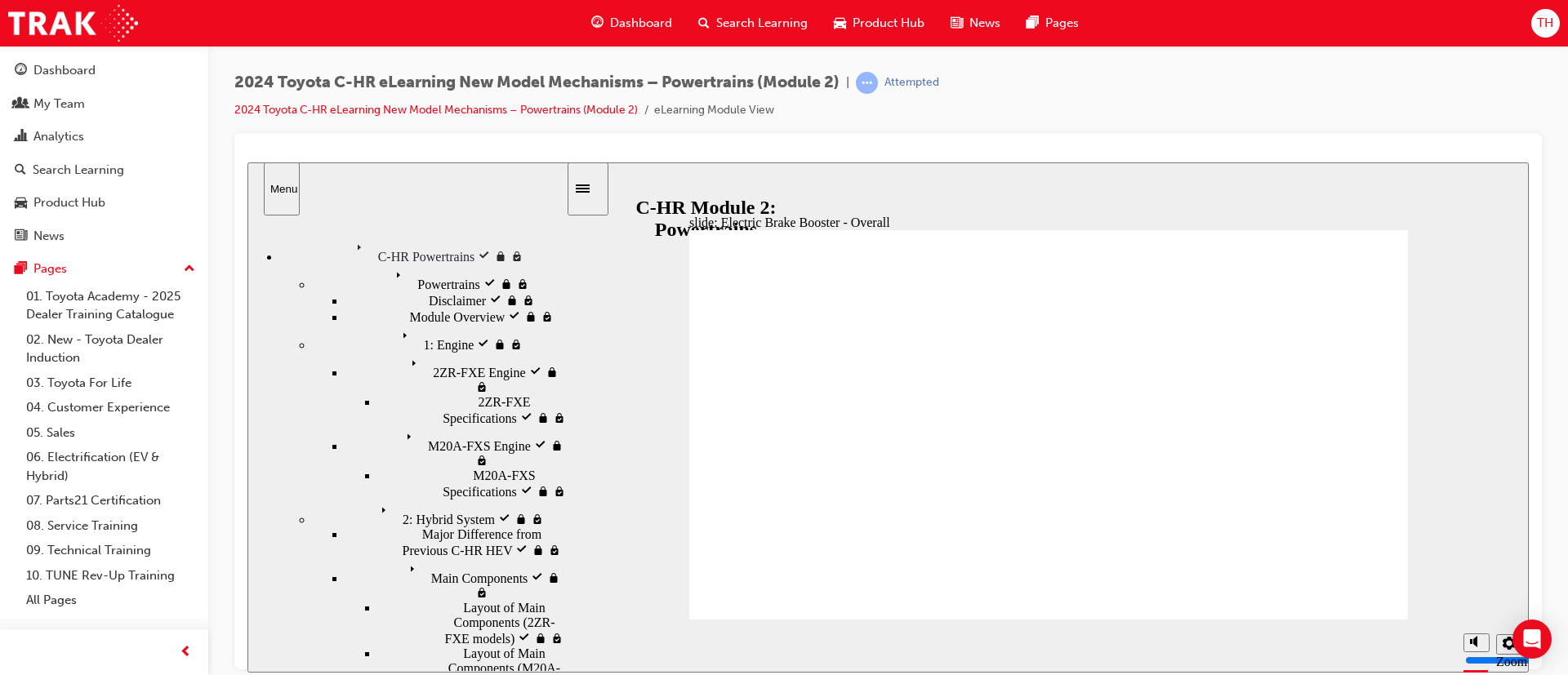
drag, startPoint x: 1342, startPoint y: 602, endPoint x: 1236, endPoint y: 603, distance: 106.0
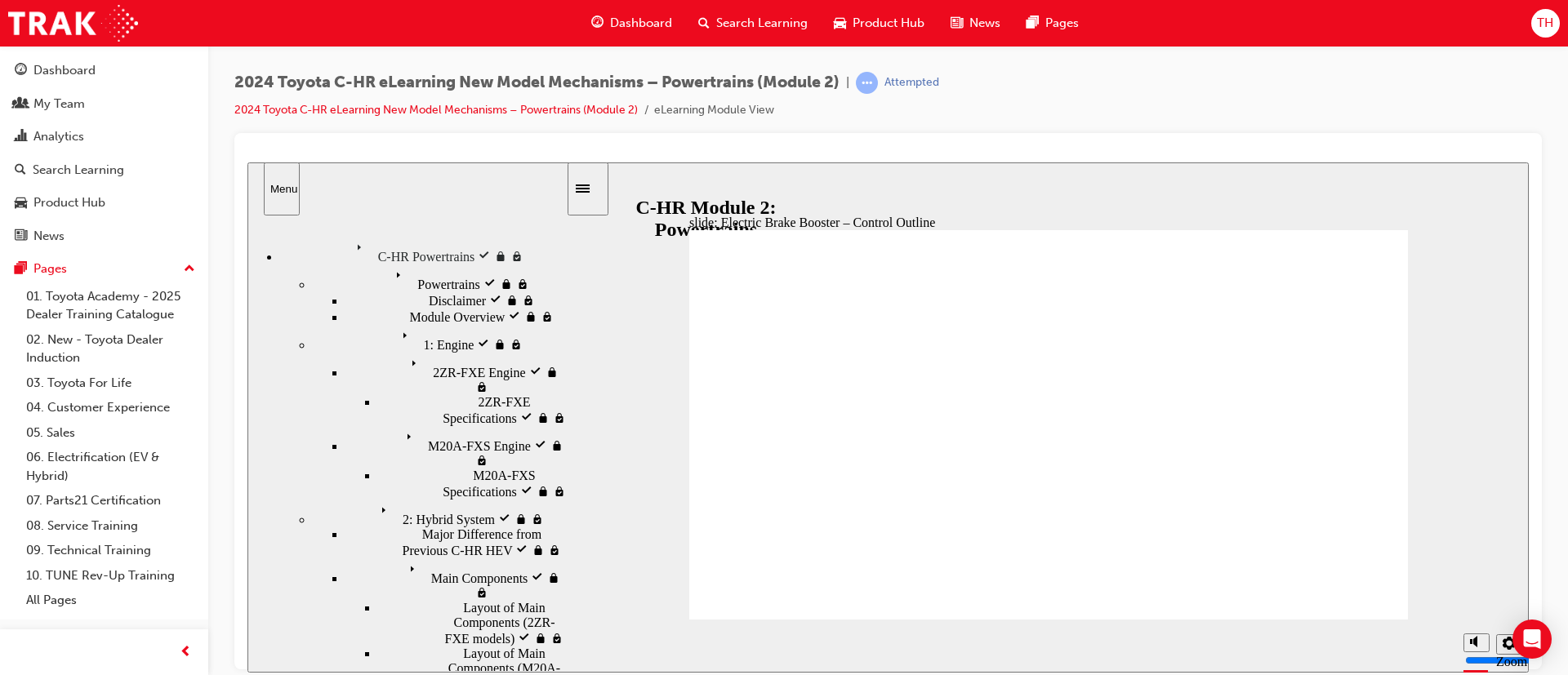
drag, startPoint x: 1237, startPoint y: 606, endPoint x: 1260, endPoint y: 597, distance: 24.7
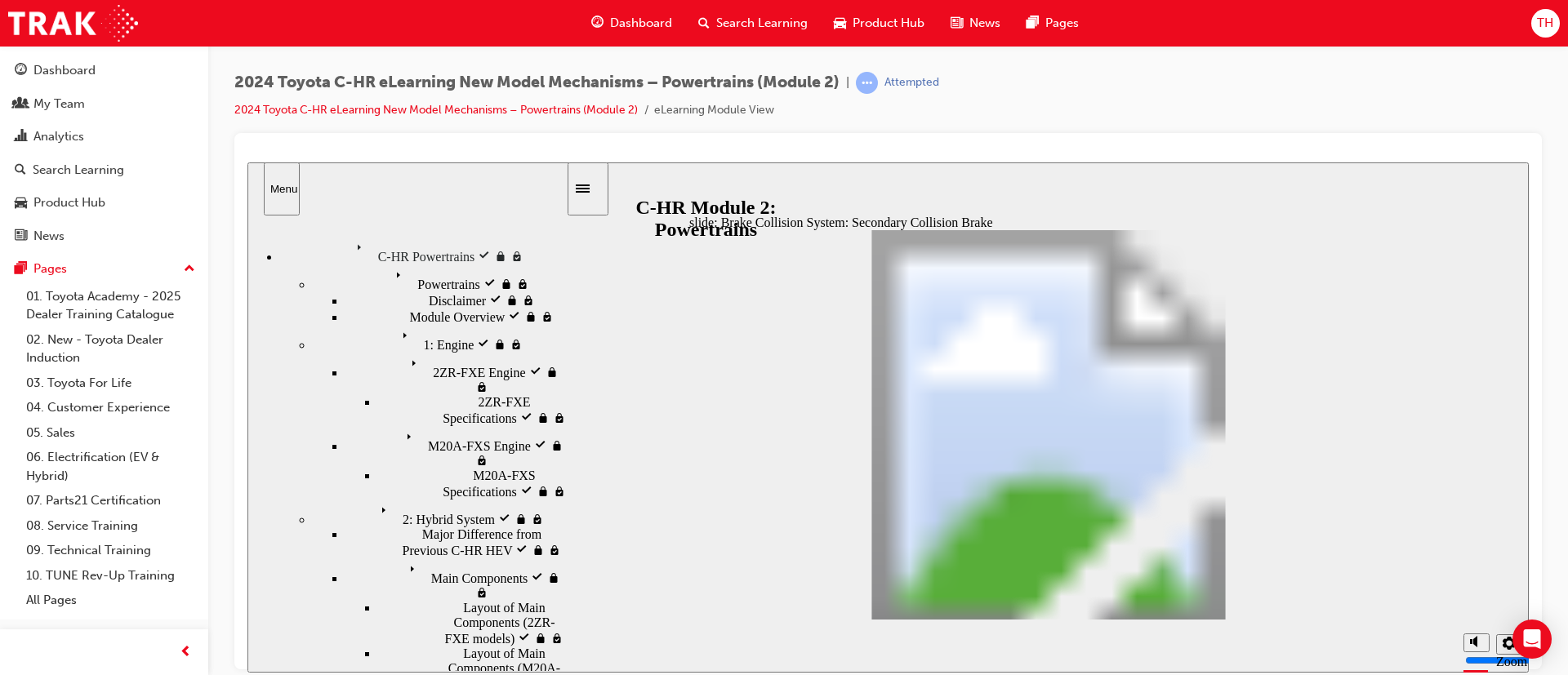
drag, startPoint x: 1257, startPoint y: 605, endPoint x: 1239, endPoint y: 601, distance: 18.4
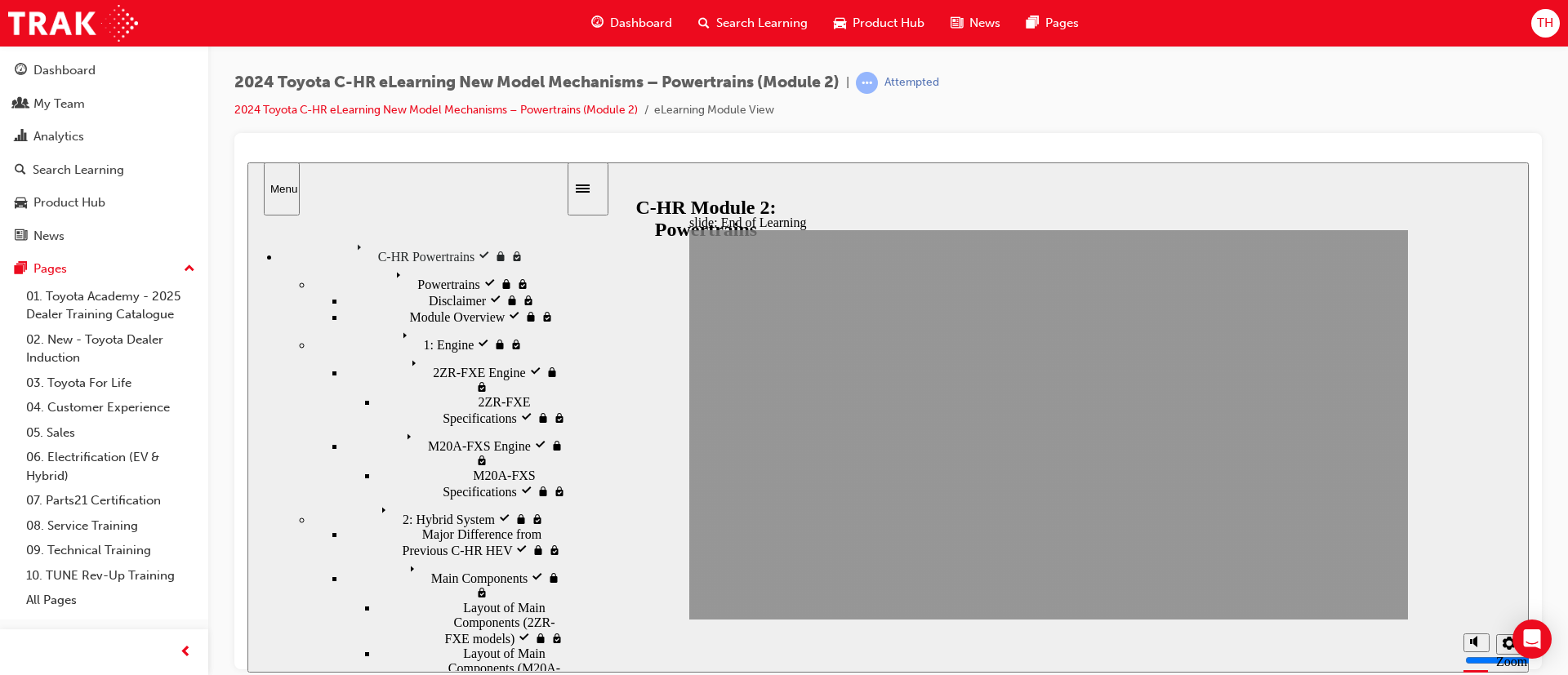
drag, startPoint x: 1273, startPoint y: 597, endPoint x: 1281, endPoint y: 601, distance: 8.9
drag, startPoint x: 1090, startPoint y: 550, endPoint x: 1079, endPoint y: 534, distance: 19.4
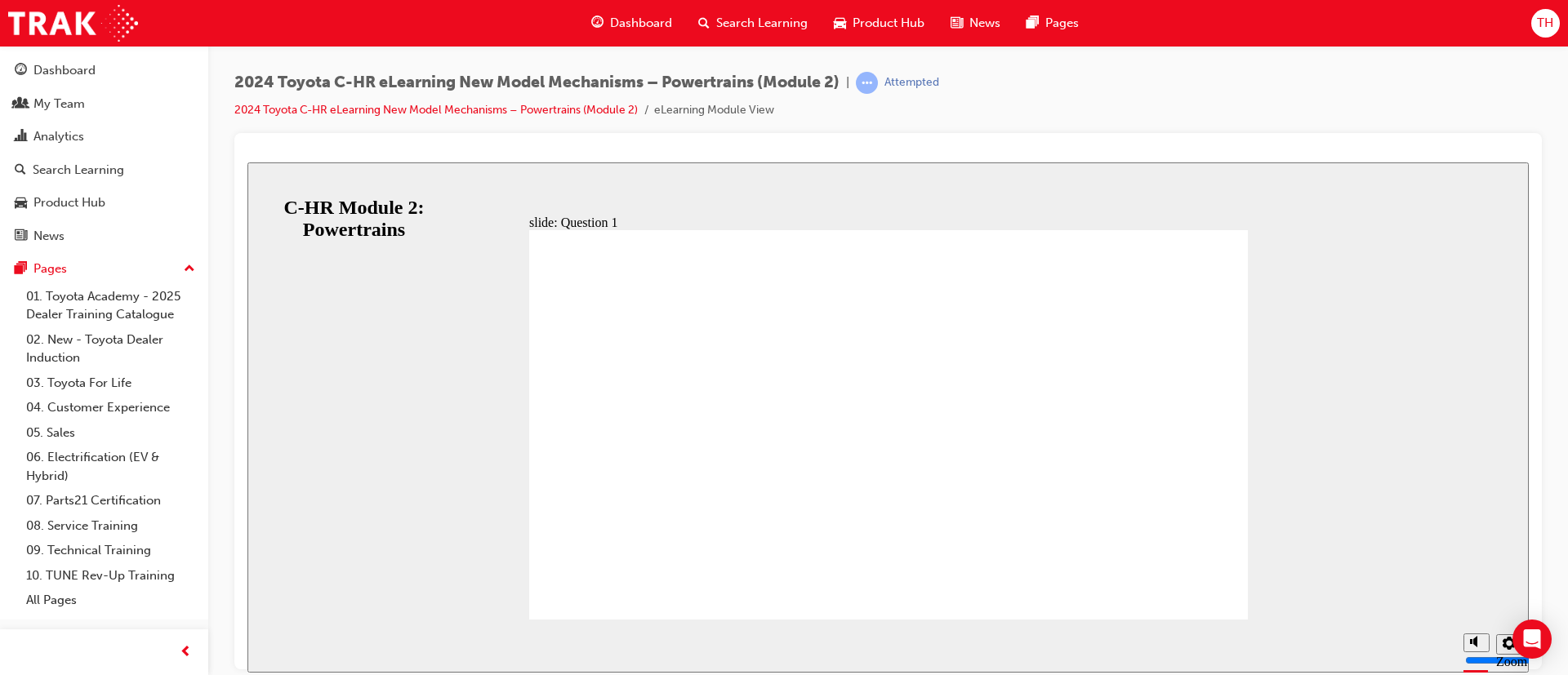
drag, startPoint x: 803, startPoint y: 481, endPoint x: 818, endPoint y: 472, distance: 17.5
radio input "true"
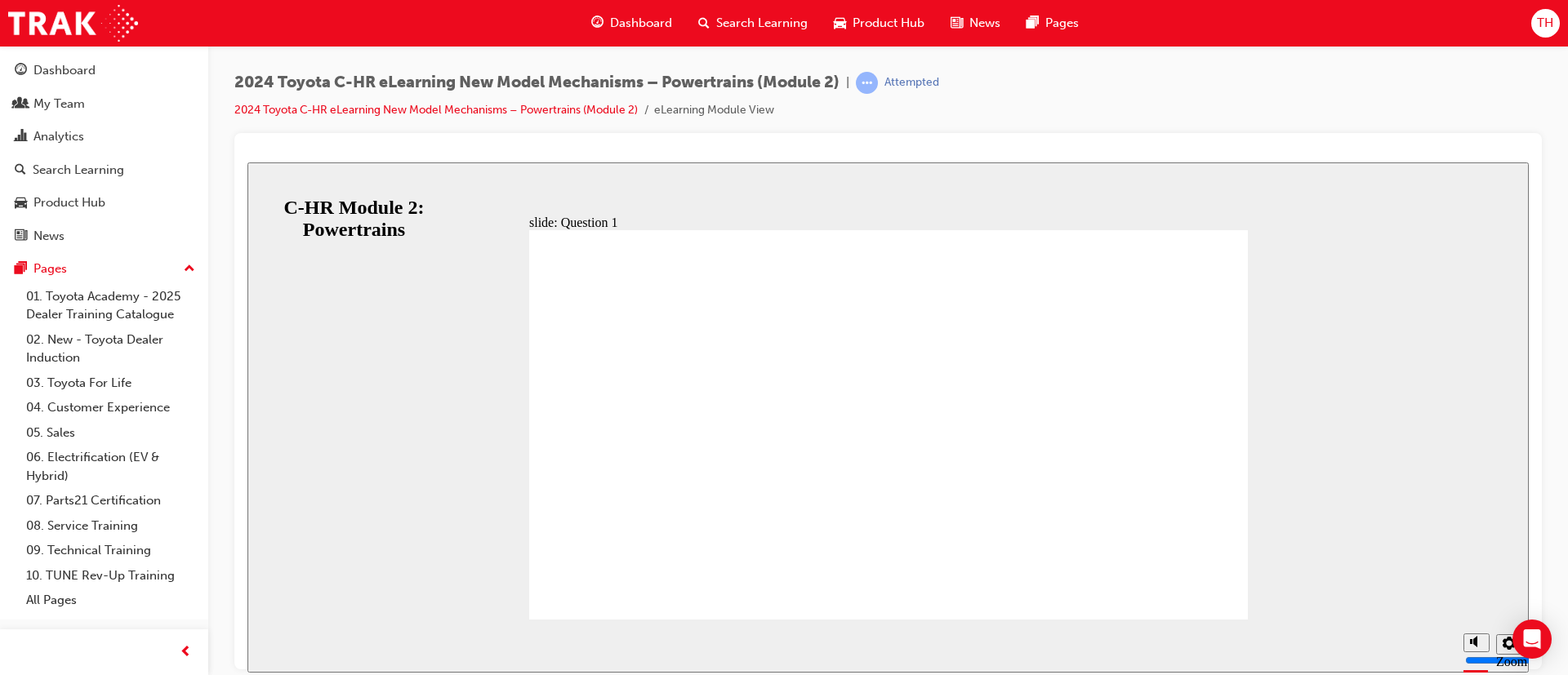
drag, startPoint x: 914, startPoint y: 467, endPoint x: 914, endPoint y: 488, distance: 21.0
radio input "true"
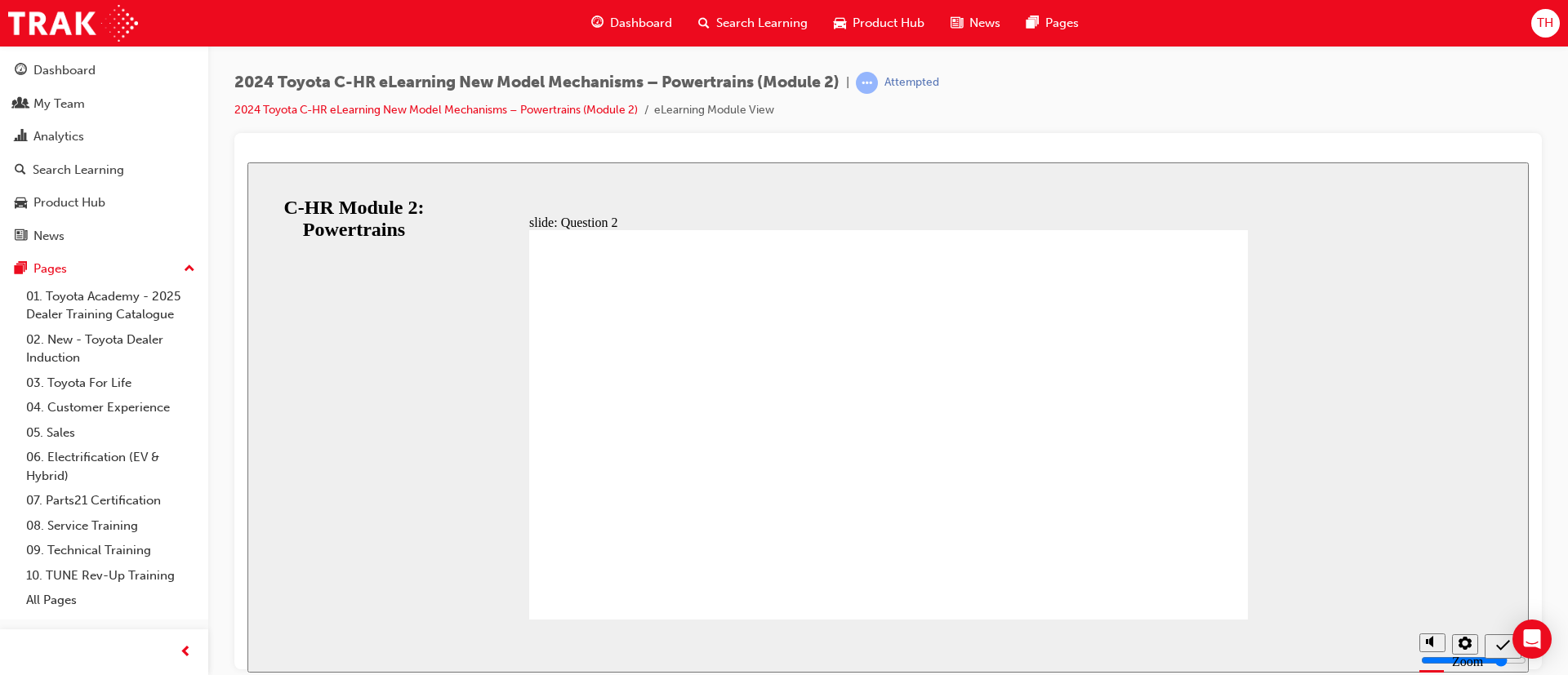
radio input "false"
radio input "true"
drag, startPoint x: 1165, startPoint y: 550, endPoint x: 1162, endPoint y: 558, distance: 8.5
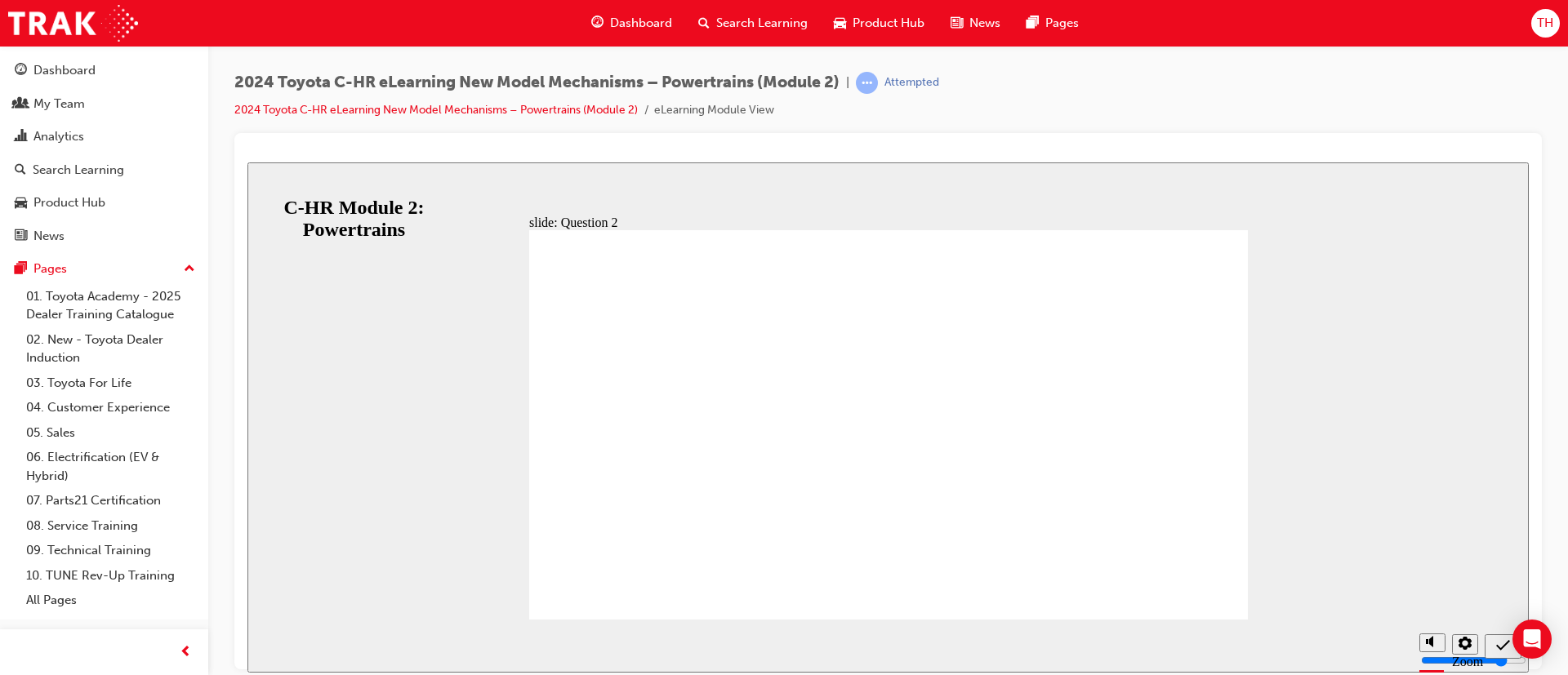
radio input "false"
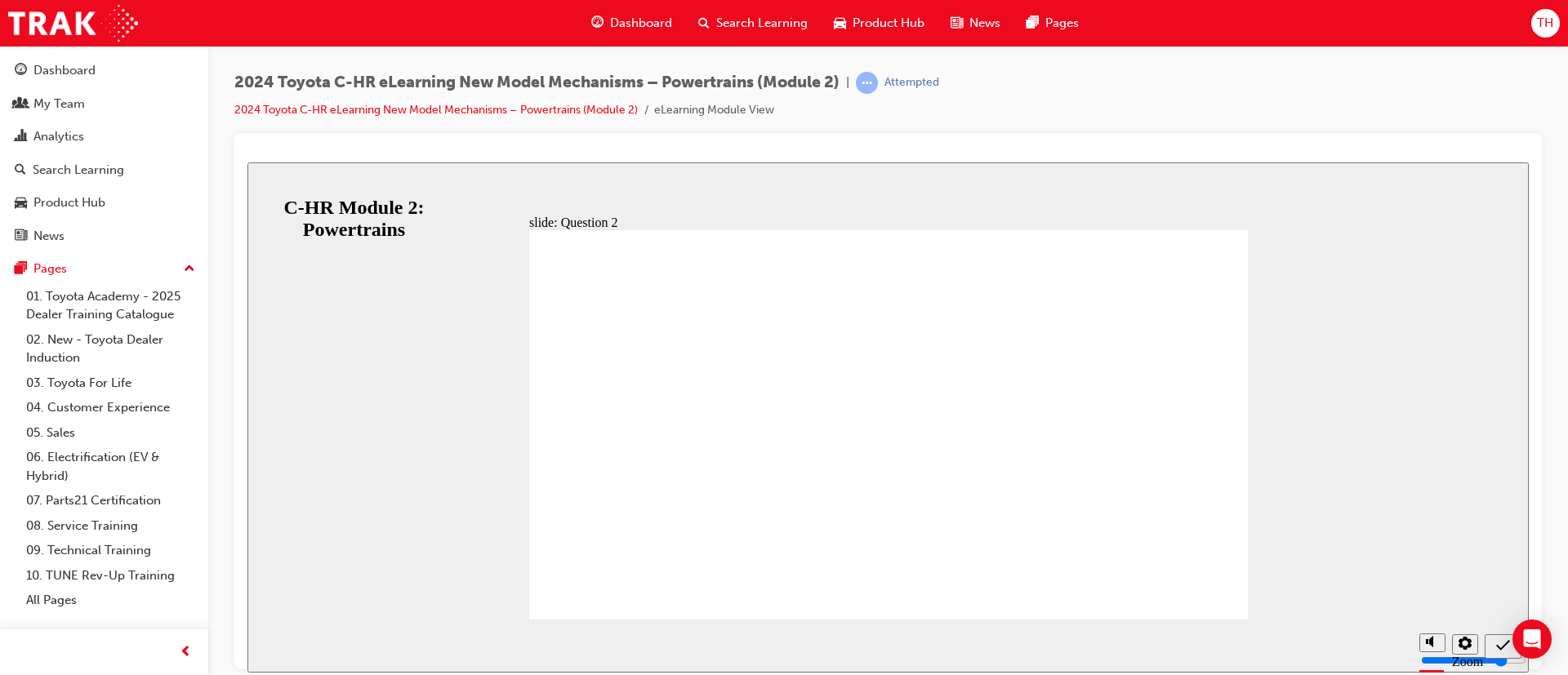
radio input "true"
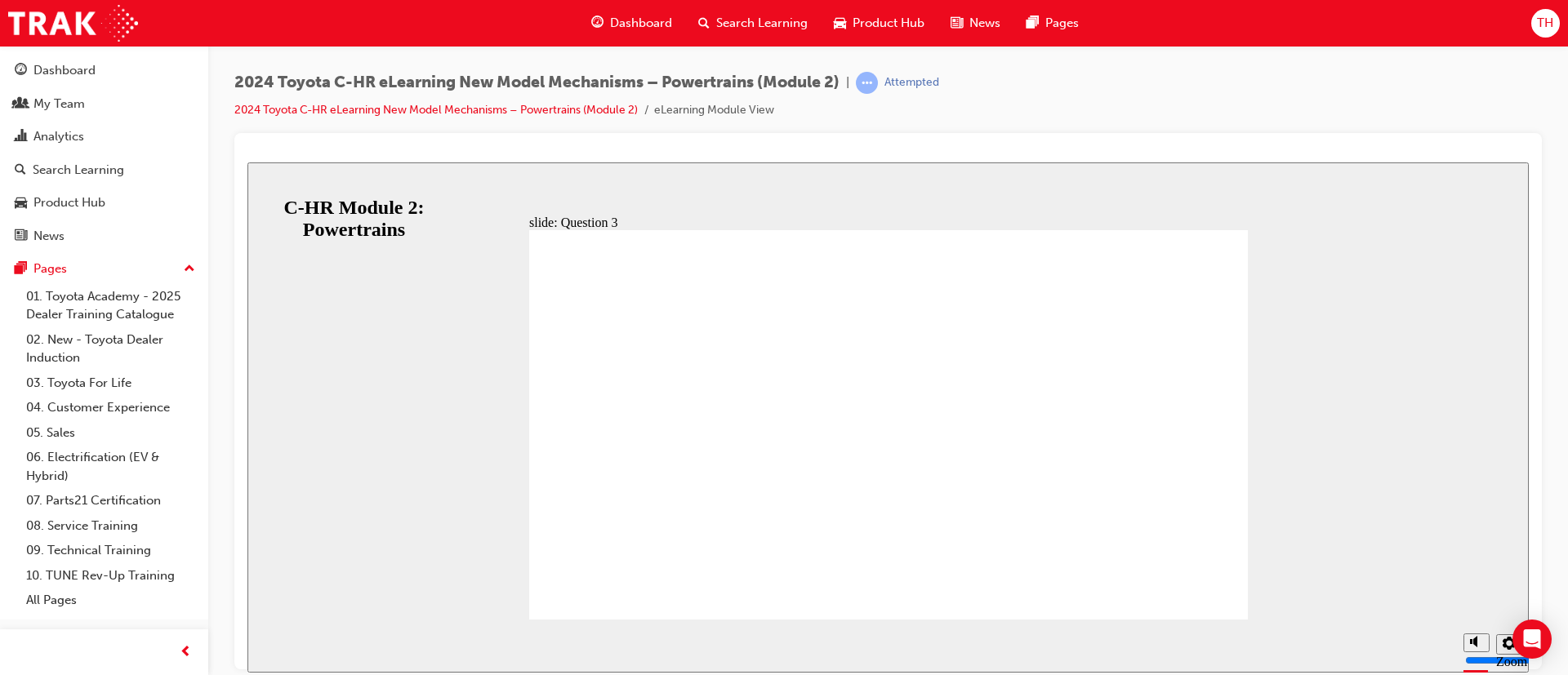
radio input "true"
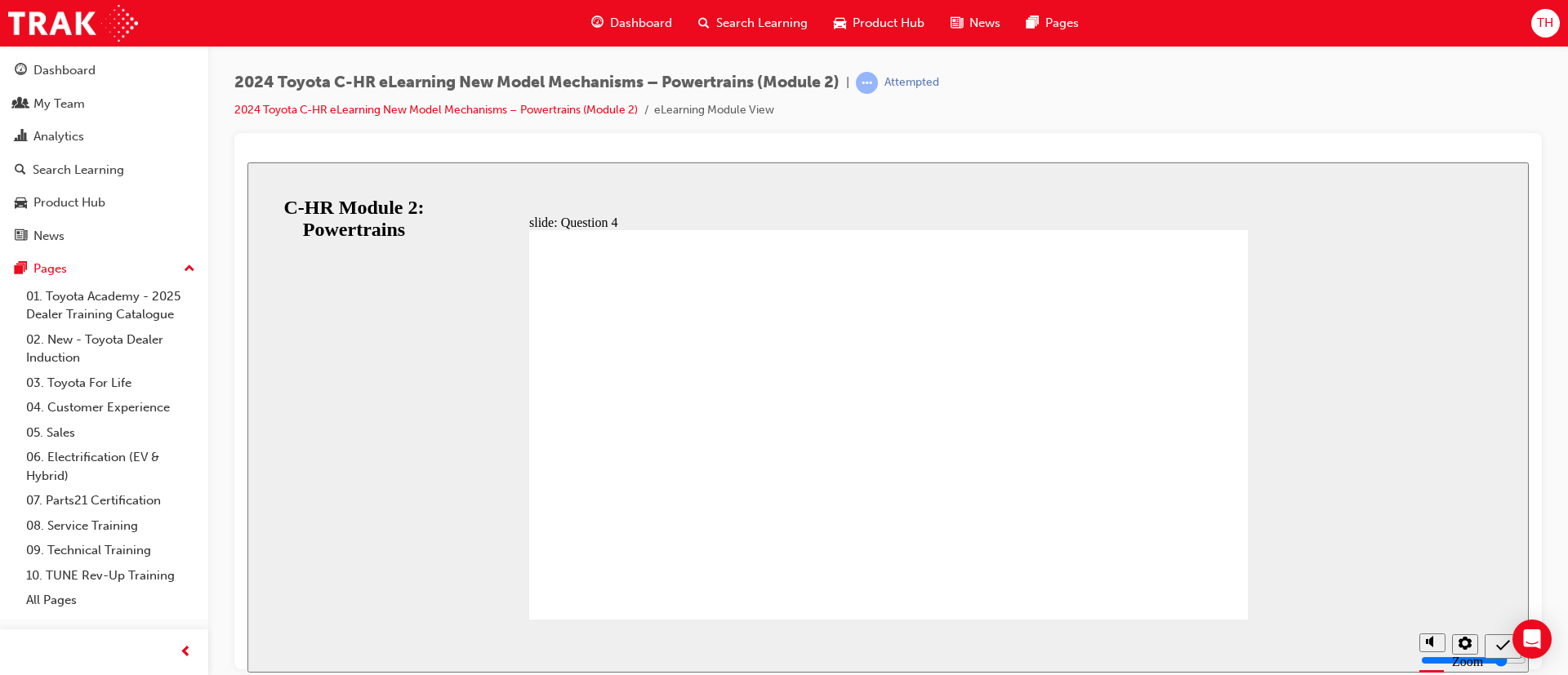
radio input "true"
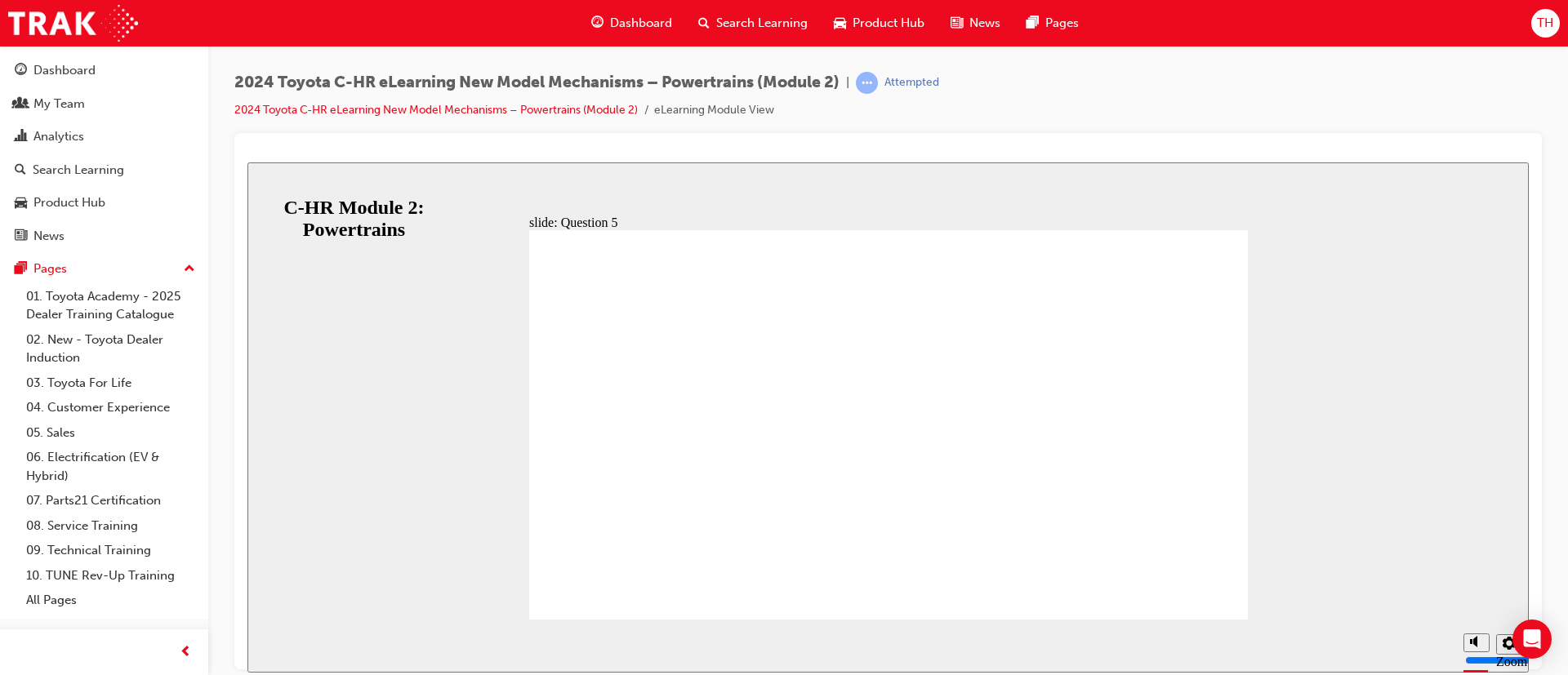
radio input "true"
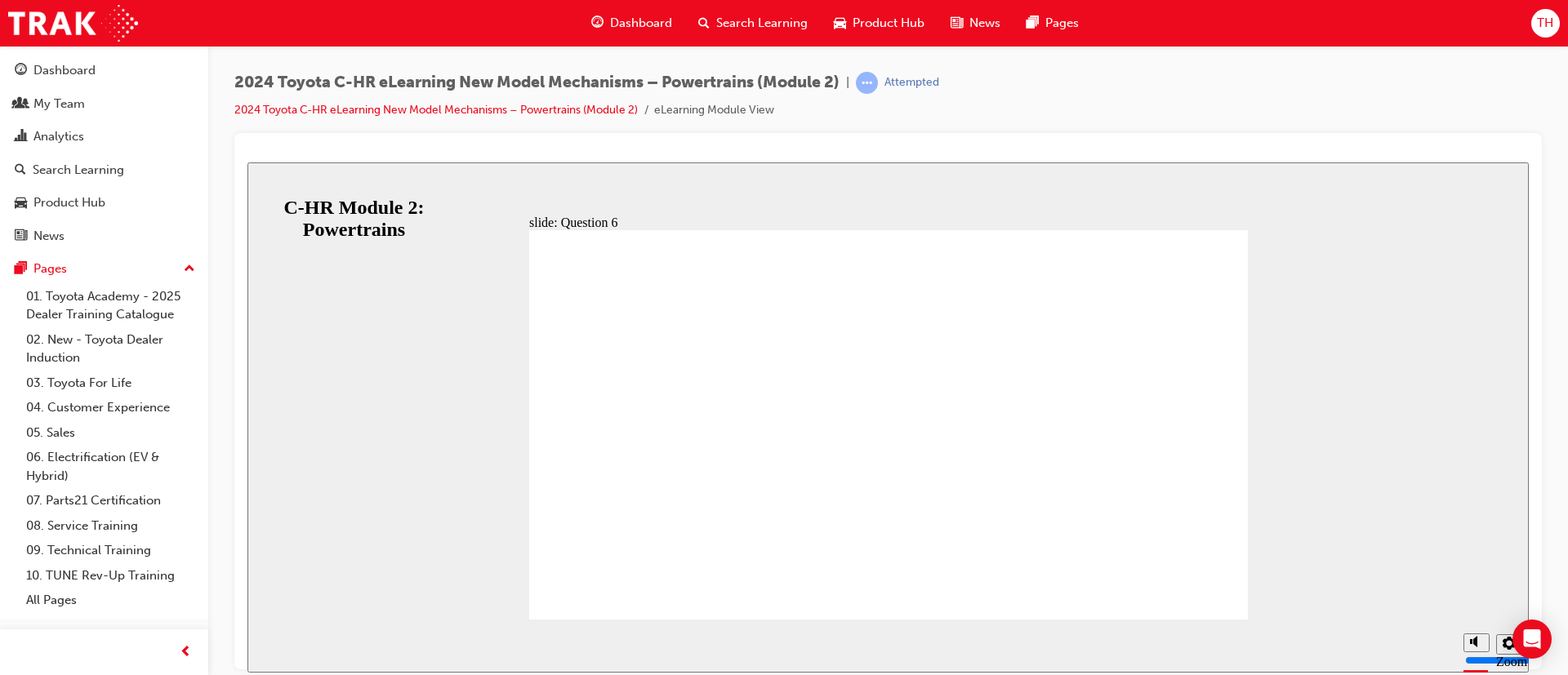
radio input "true"
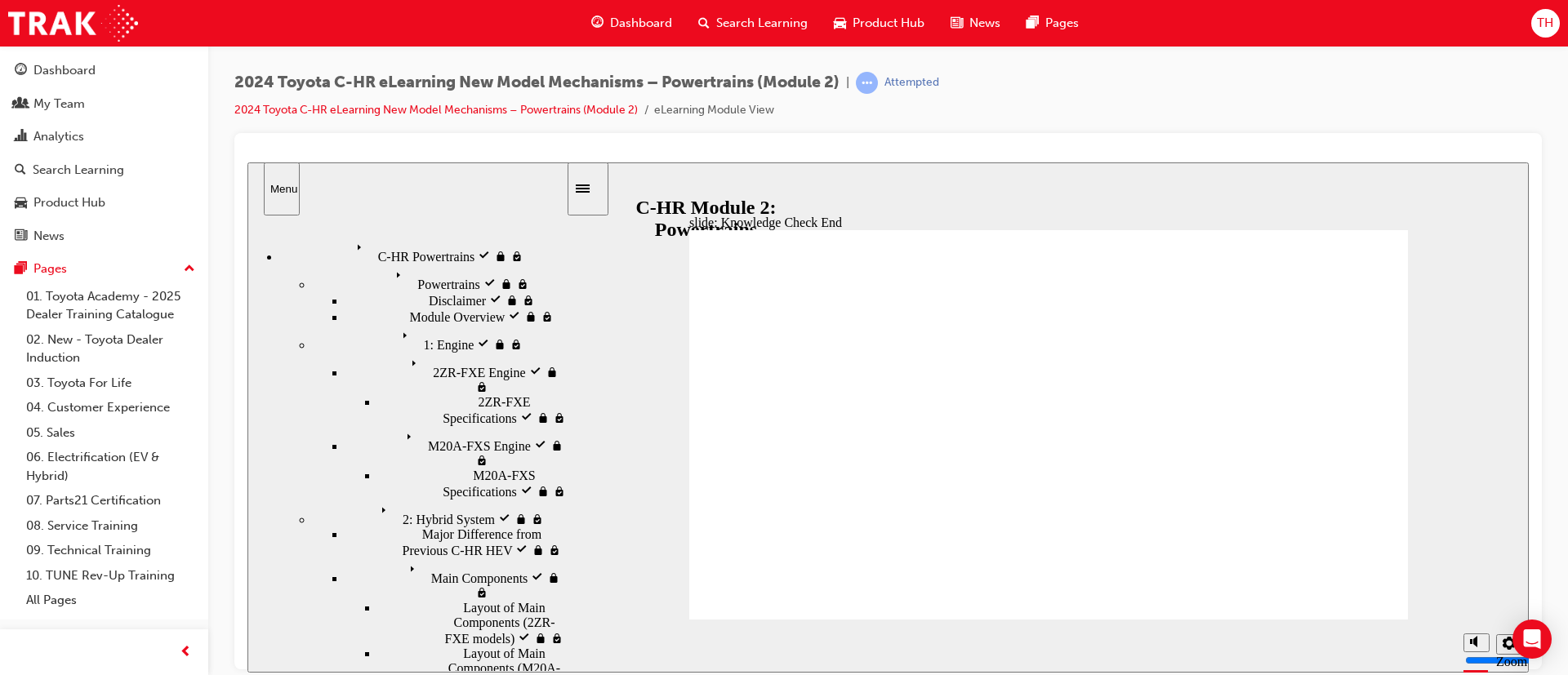
click at [405, 380] on nav "C-HR Powertrains visited C-HR Powertrains Powertrains visited Powertrains" at bounding box center [407, 446] width 319 height 447
click at [284, 180] on button "Menu" at bounding box center [281, 187] width 36 height 53
click at [73, 68] on div "Dashboard" at bounding box center [65, 71] width 62 height 19
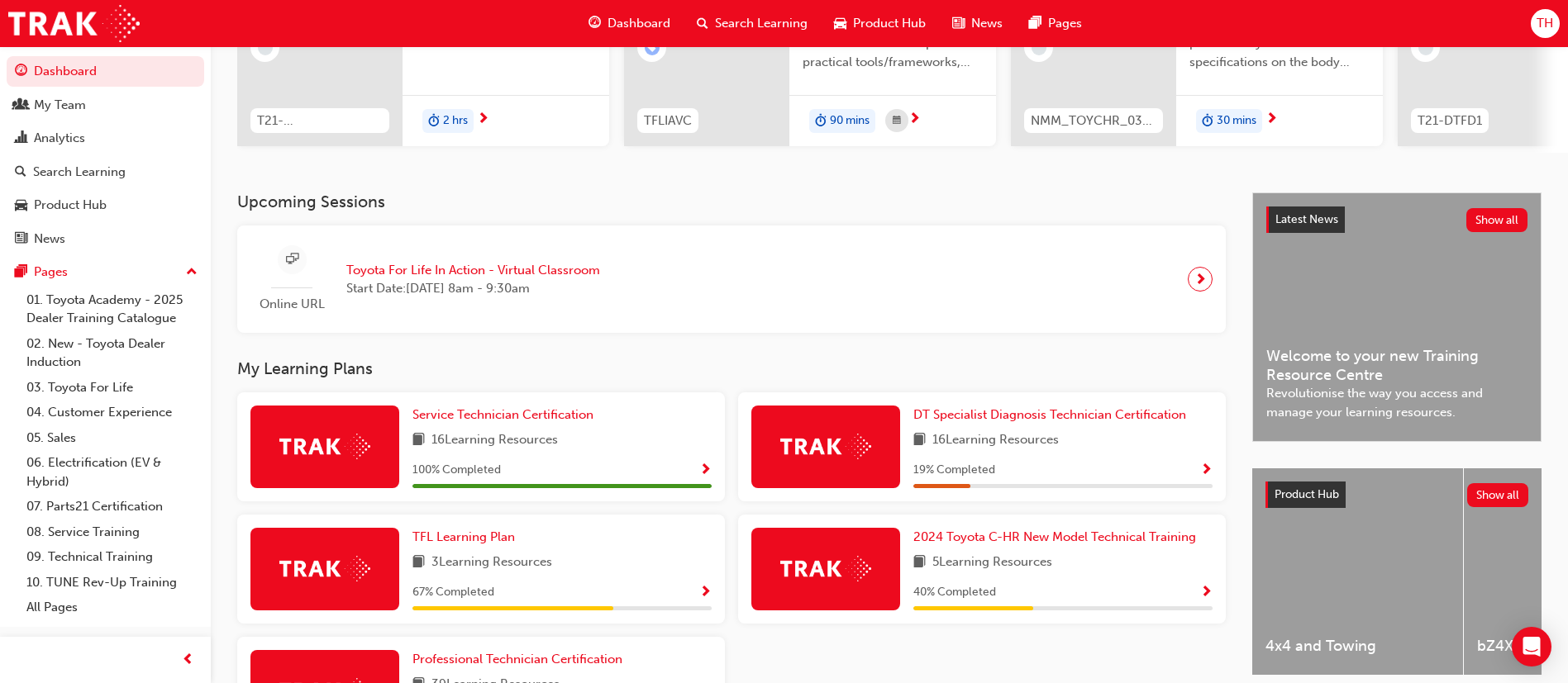
scroll to position [378, 0]
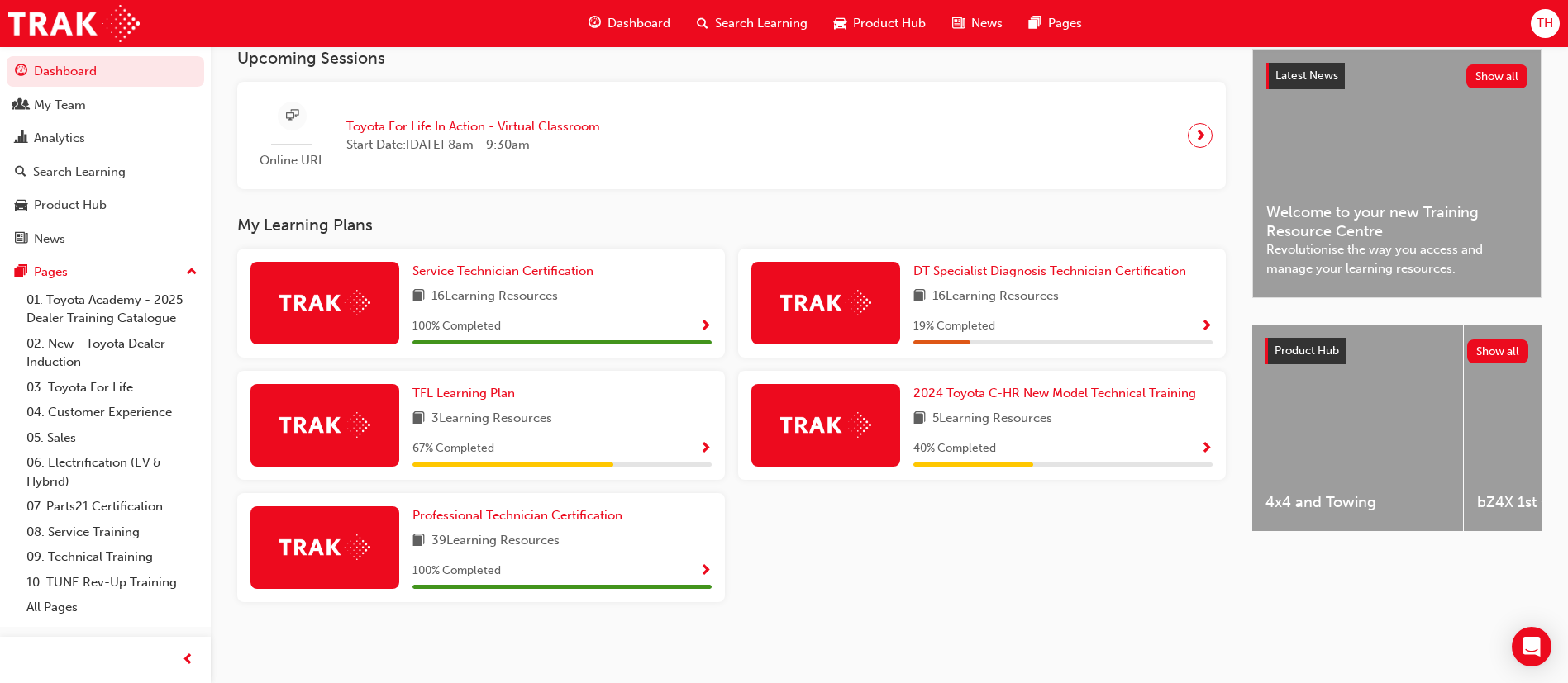
drag, startPoint x: 1384, startPoint y: 541, endPoint x: 1372, endPoint y: 534, distance: 13.9
click at [1381, 539] on div "Latest News Show all Welcome to your new Training Resource Centre Revolutionise…" at bounding box center [1397, 345] width 289 height 592
click at [1310, 532] on div "bZ4X 1st Generation" at bounding box center [1315, 430] width 211 height 210
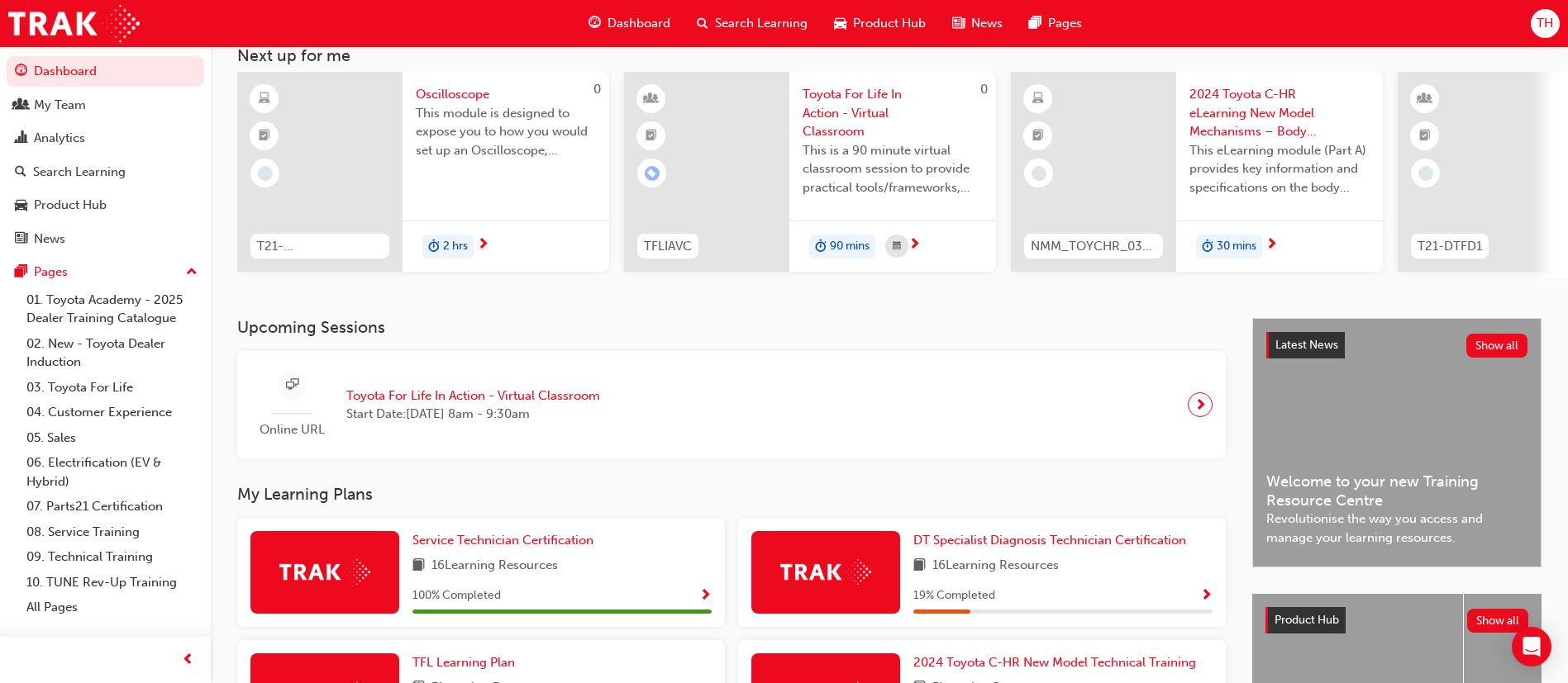
scroll to position [0, 0]
